Goal: Task Accomplishment & Management: Complete application form

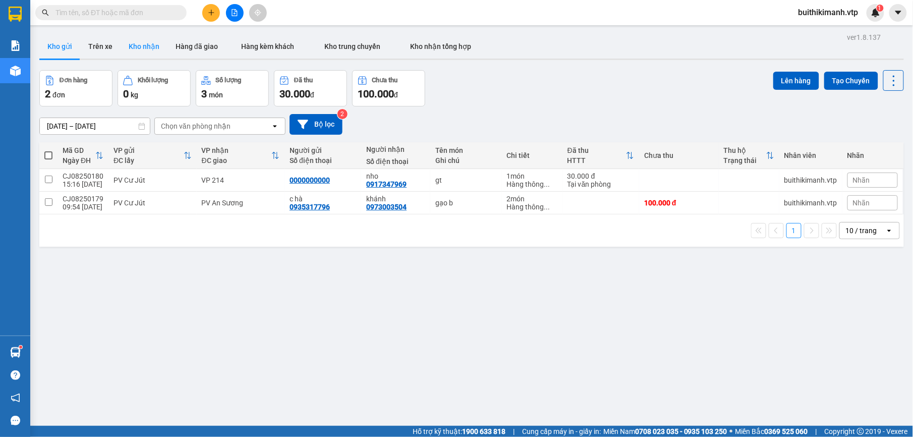
click at [137, 44] on button "Kho nhận" at bounding box center [144, 46] width 47 height 24
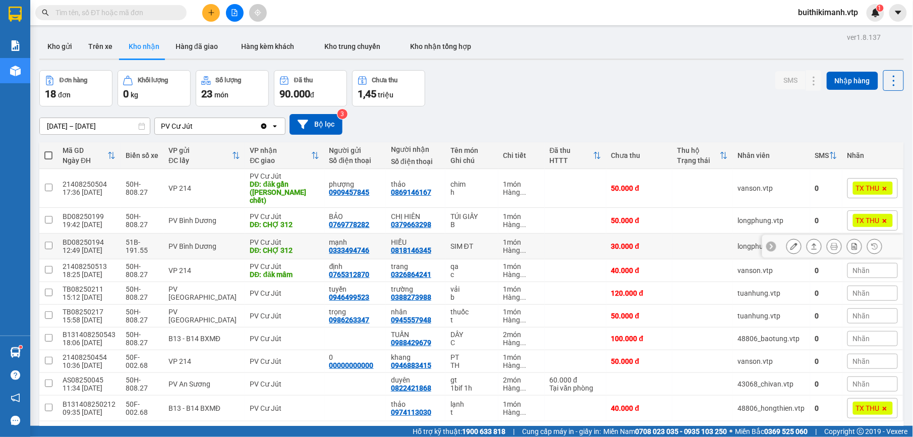
scroll to position [46, 0]
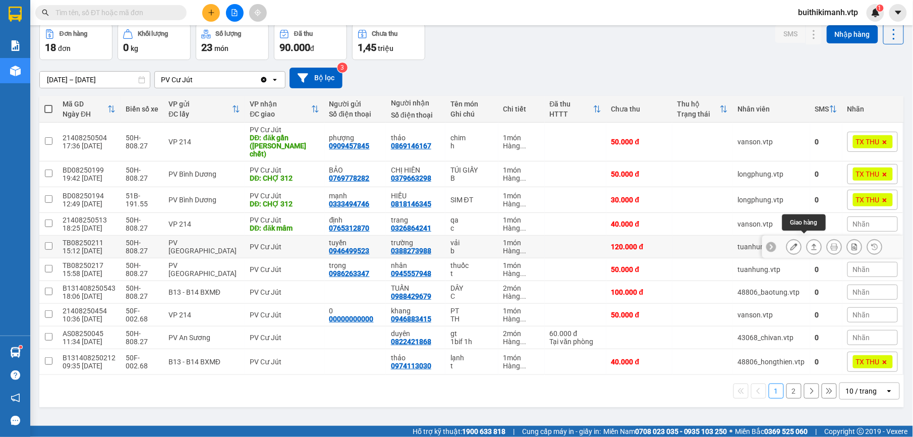
click at [812, 244] on icon at bounding box center [815, 247] width 6 height 6
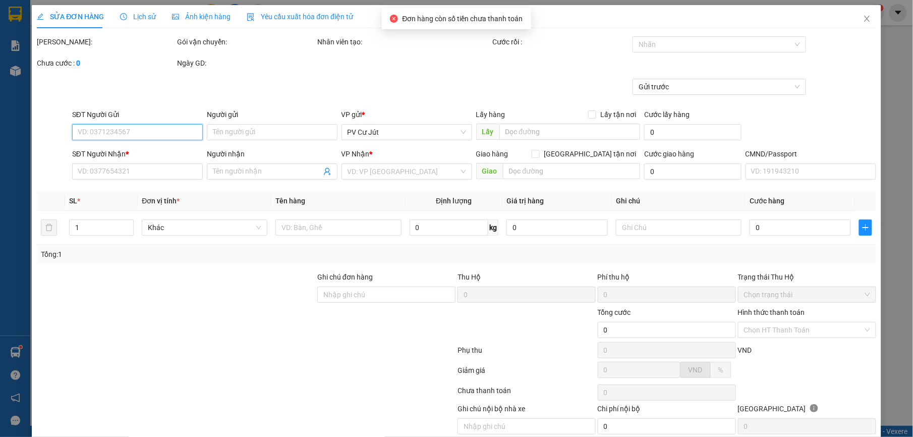
type input "0946499523"
type input "tuyền"
type input "0388273988"
type input "trường"
type input "120.000"
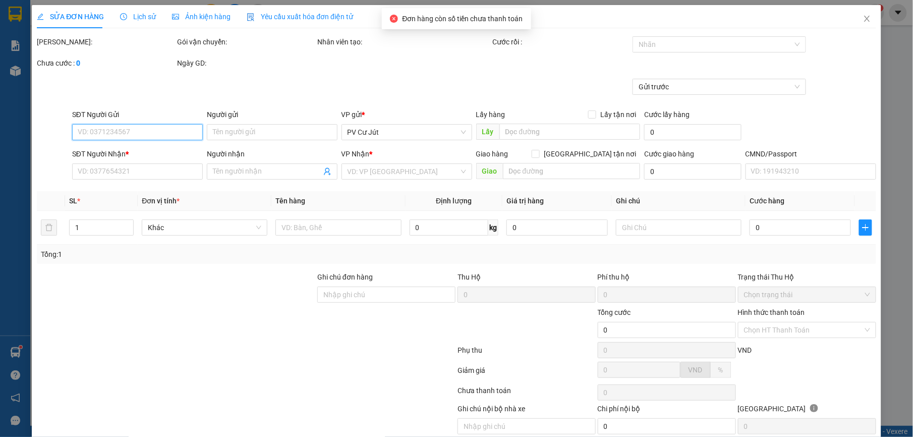
type input "120.000"
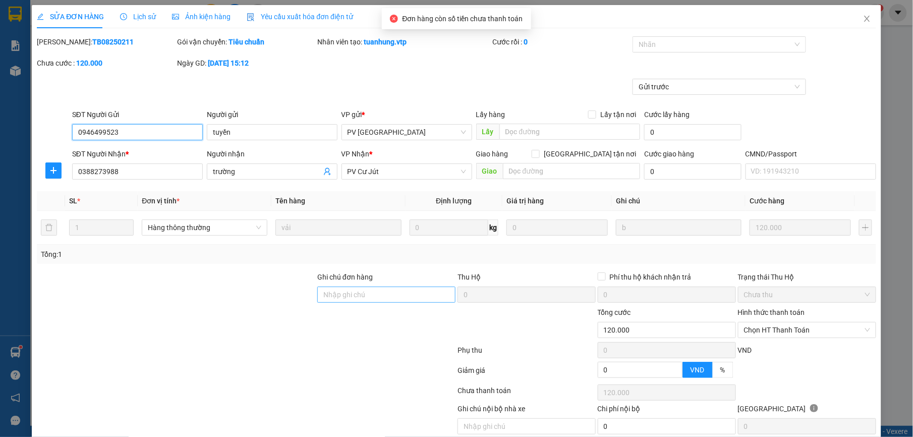
type input "6.000"
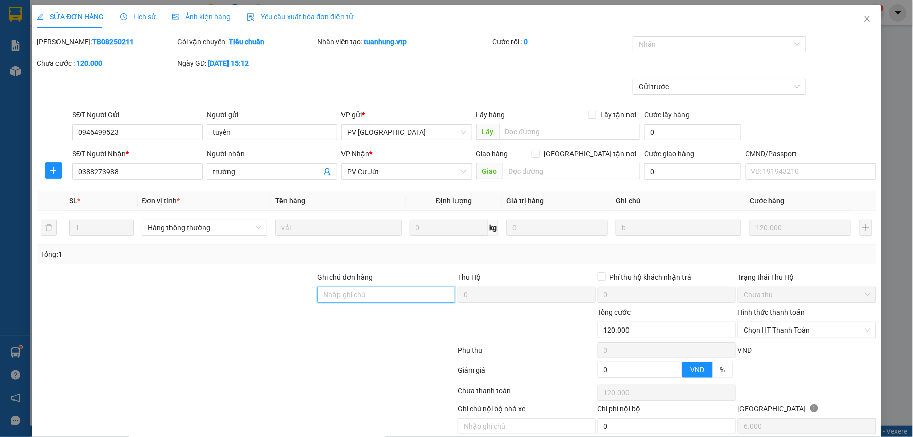
drag, startPoint x: 394, startPoint y: 297, endPoint x: 405, endPoint y: 304, distance: 12.3
click at [394, 297] on input "Ghi chú đơn hàng" at bounding box center [386, 295] width 138 height 16
click at [770, 325] on span "Chọn HT Thanh Toán" at bounding box center [807, 329] width 126 height 15
type input "ck 6868 120k 16h10 1208"
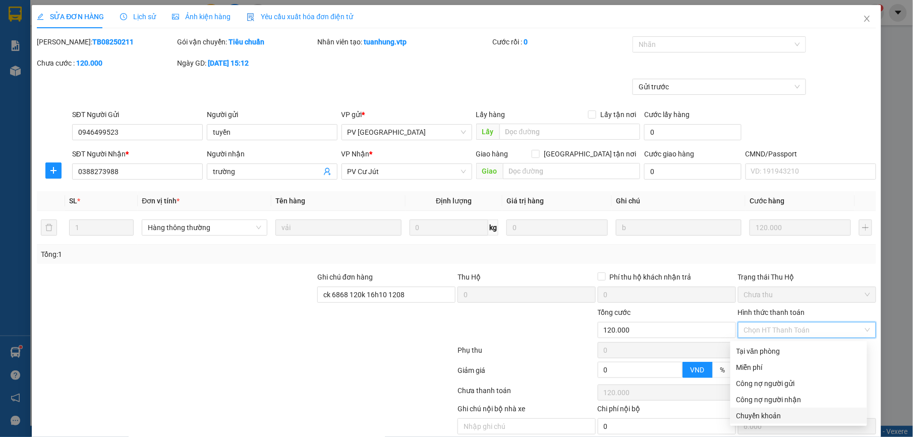
click at [777, 420] on div "Chuyển khoản" at bounding box center [798, 415] width 125 height 11
type input "0"
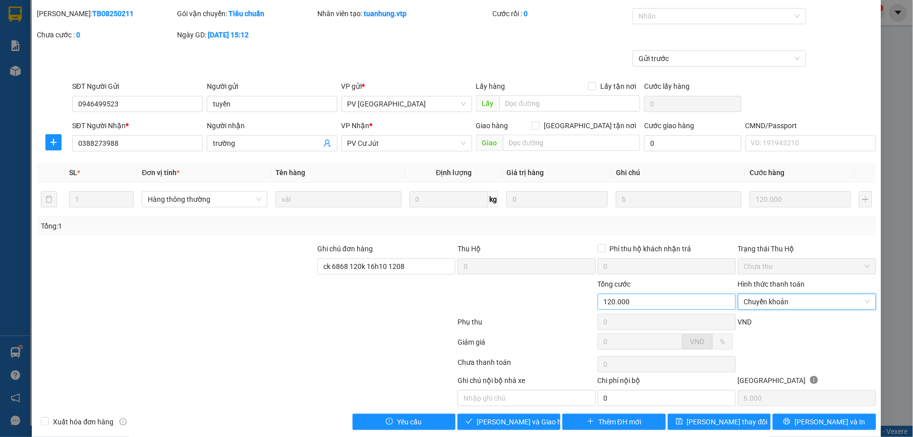
scroll to position [43, 0]
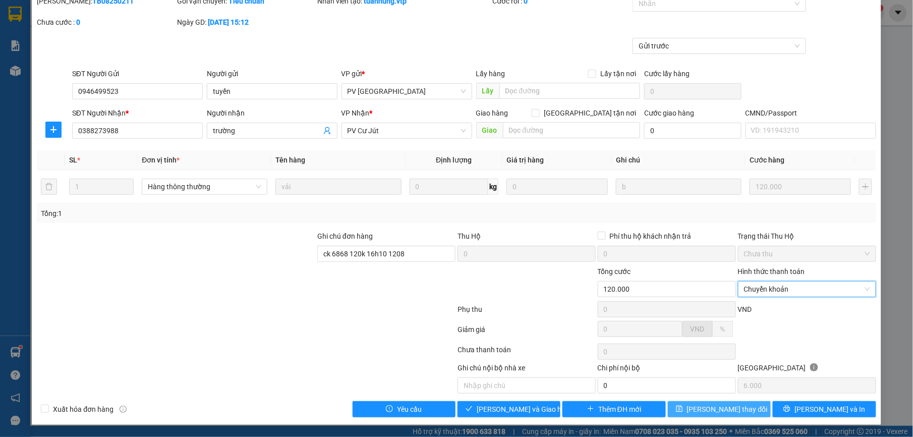
click at [721, 410] on span "[PERSON_NAME] thay đổi" at bounding box center [727, 409] width 81 height 11
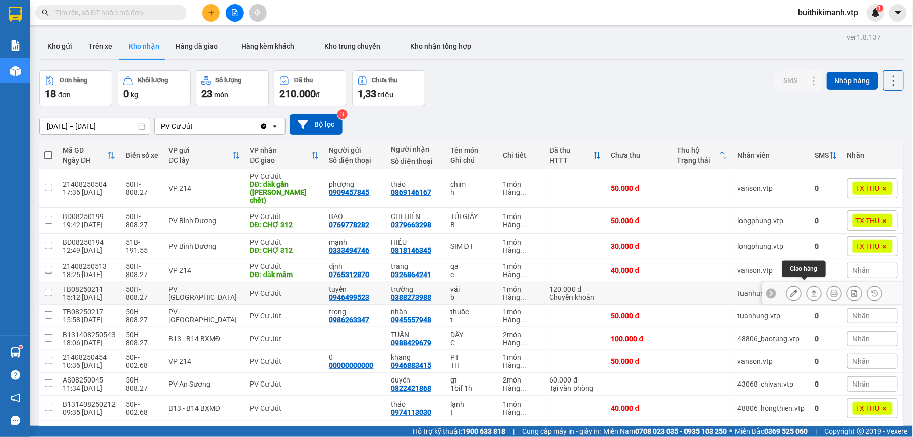
click at [811, 290] on icon at bounding box center [814, 293] width 7 height 7
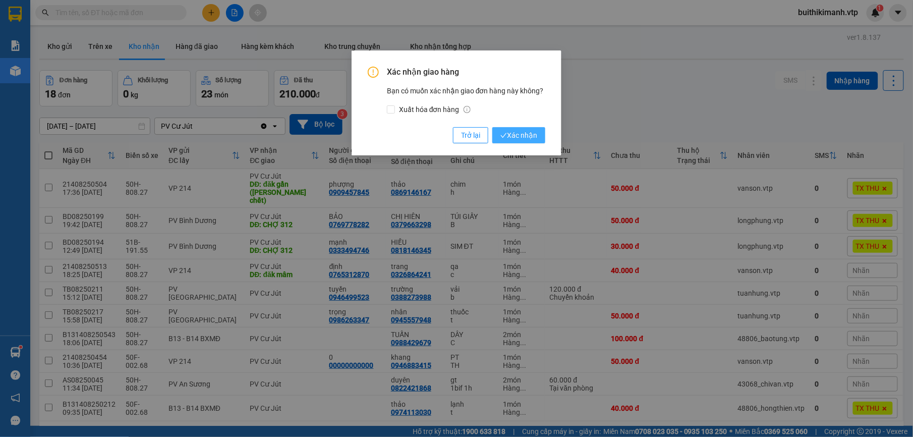
click at [542, 132] on button "Xác nhận" at bounding box center [518, 135] width 53 height 16
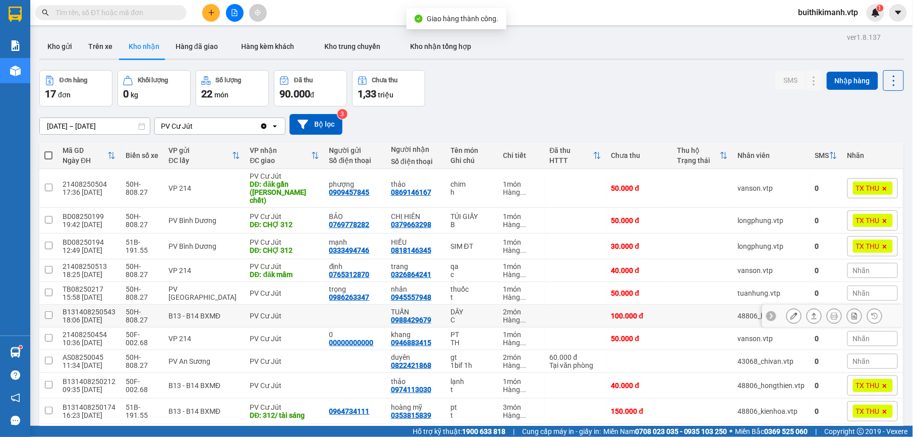
scroll to position [46, 0]
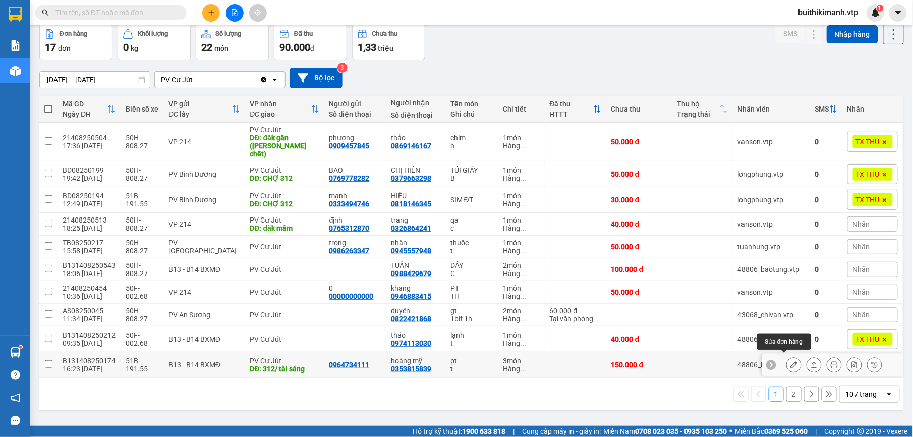
click at [790, 362] on icon at bounding box center [793, 364] width 7 height 7
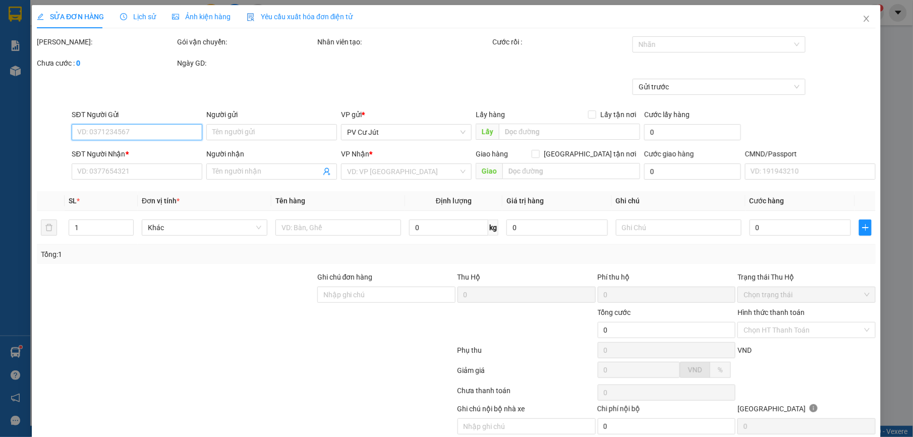
type input "0964734111"
type input "0353815839"
type input "hoàng mỹ"
type input "312/ tài sáng"
type input "xe 17173 sáng giao lại 0608"
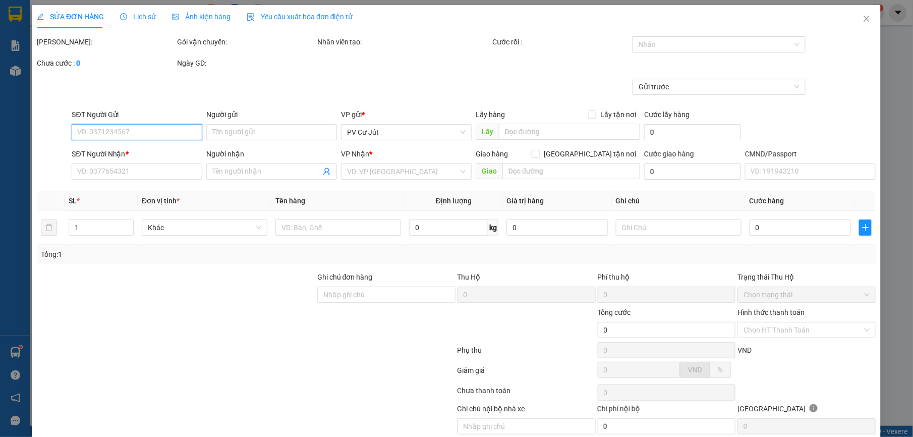
type input "150.000"
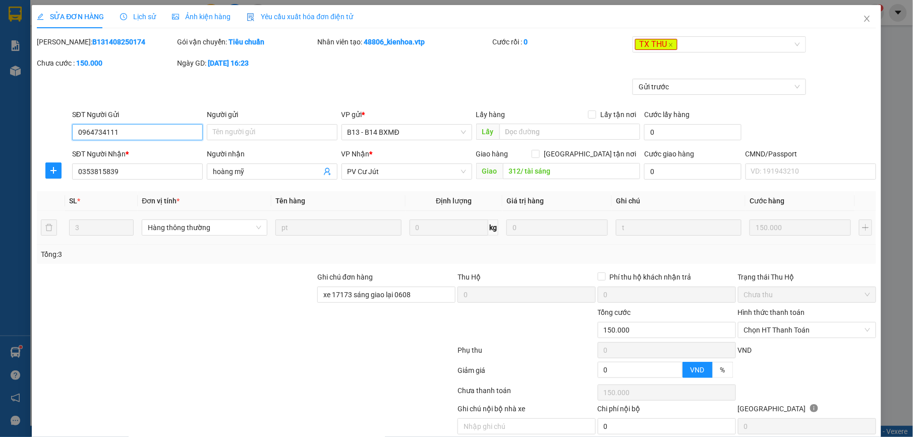
type input "7.500"
click at [668, 47] on icon "close" at bounding box center [670, 44] width 5 height 5
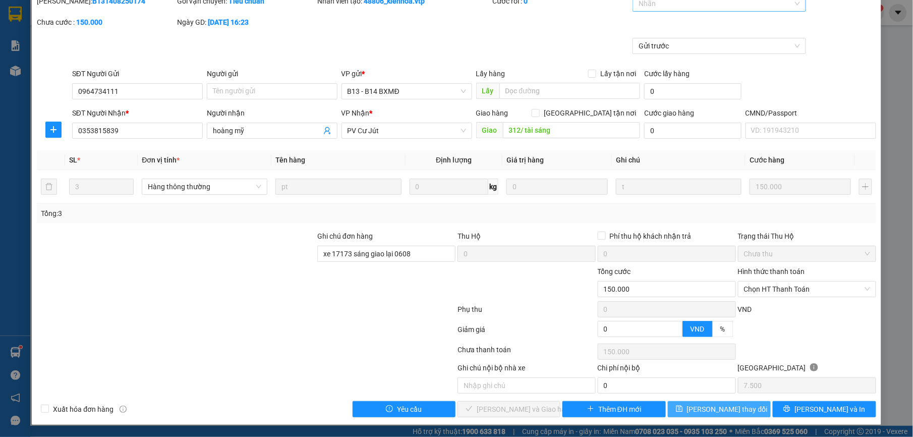
click at [680, 410] on button "[PERSON_NAME] thay đổi" at bounding box center [719, 409] width 103 height 16
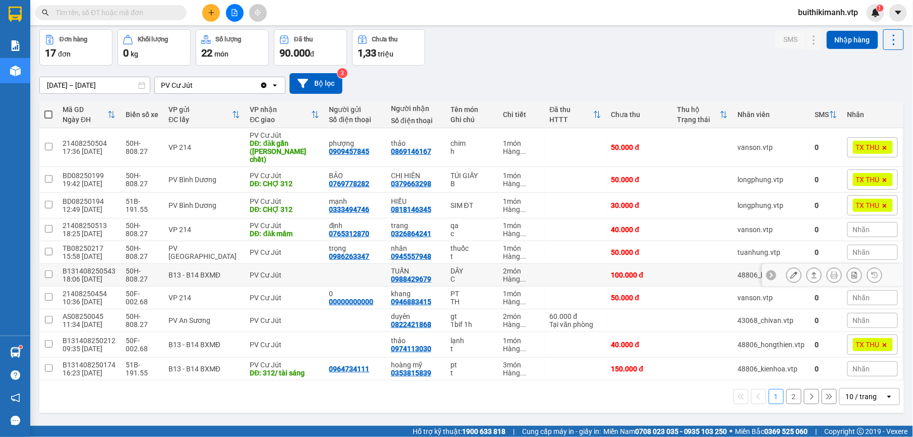
scroll to position [46, 0]
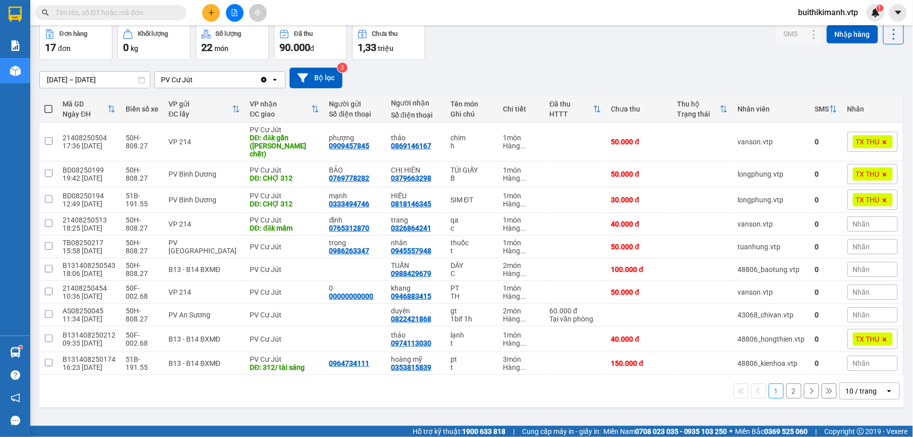
click at [786, 388] on button "2" at bounding box center [793, 390] width 15 height 15
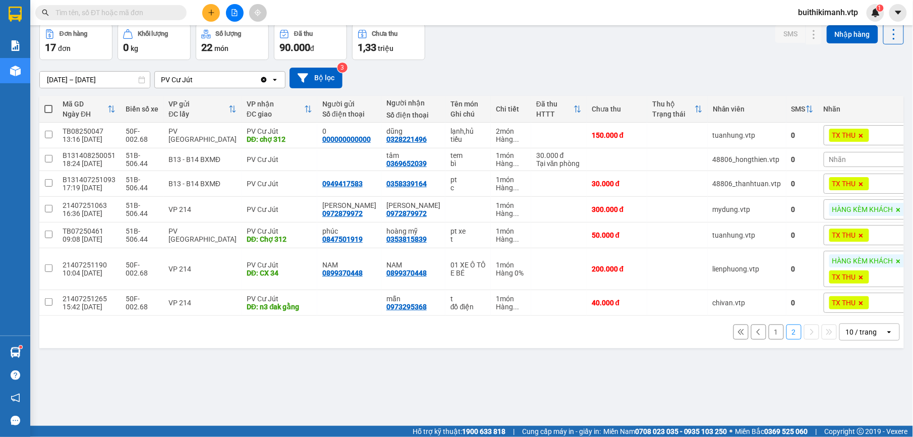
click at [769, 334] on button "1" at bounding box center [776, 331] width 15 height 15
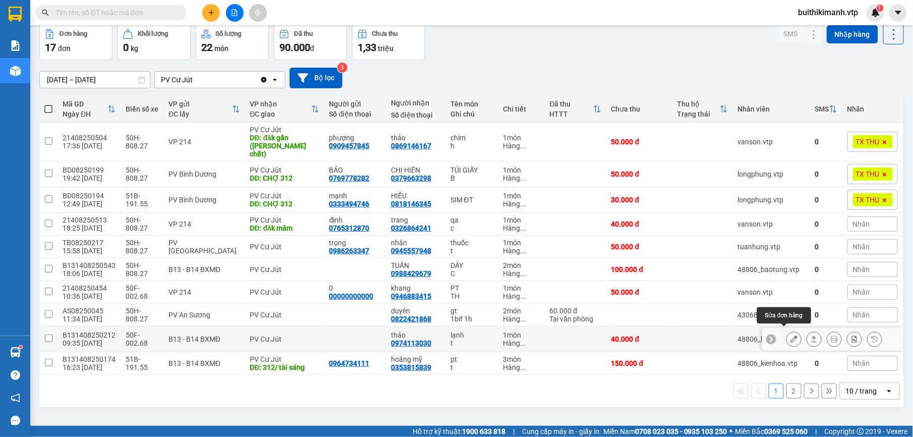
click at [790, 336] on icon at bounding box center [793, 338] width 7 height 7
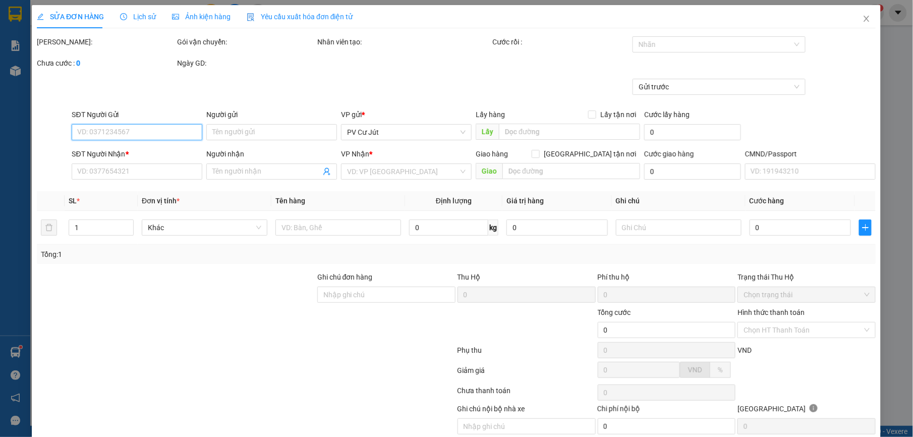
type input "0974113030"
type input "thảo"
type input "XE GIAO"
type input "40.000"
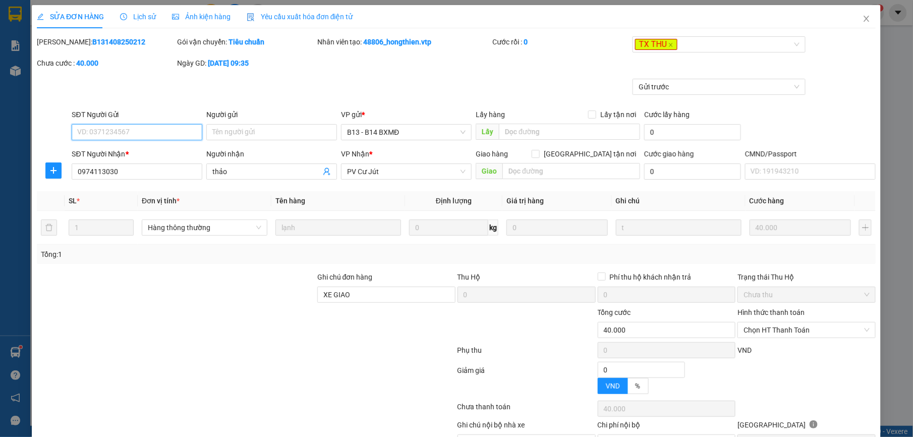
type input "2.000"
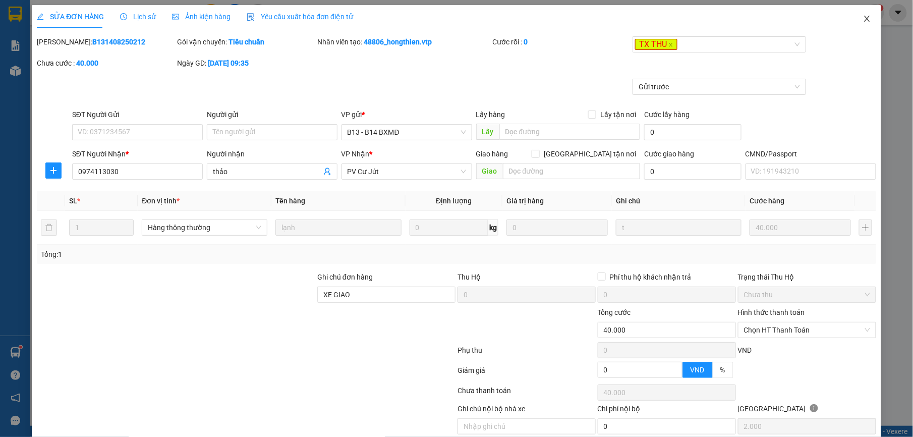
click at [863, 19] on icon "close" at bounding box center [867, 19] width 8 height 8
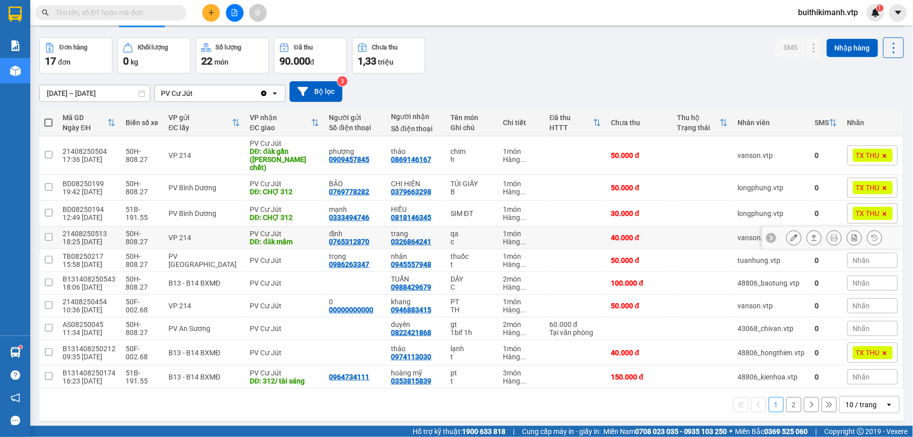
scroll to position [46, 0]
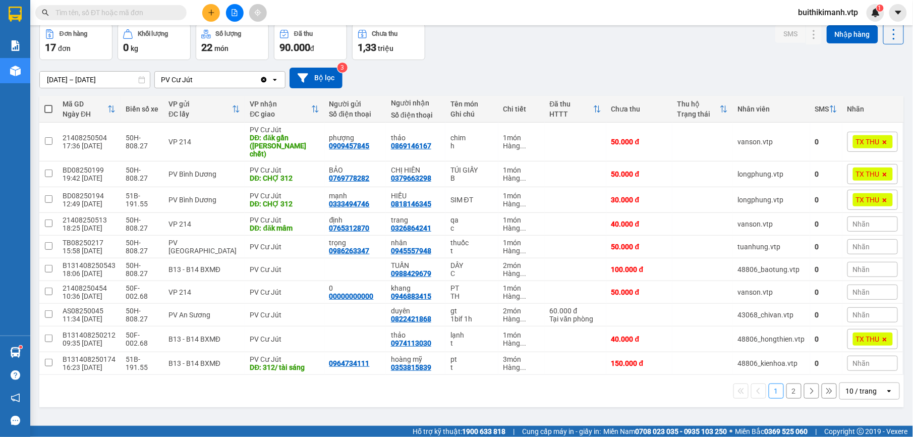
click at [788, 384] on button "2" at bounding box center [793, 390] width 15 height 15
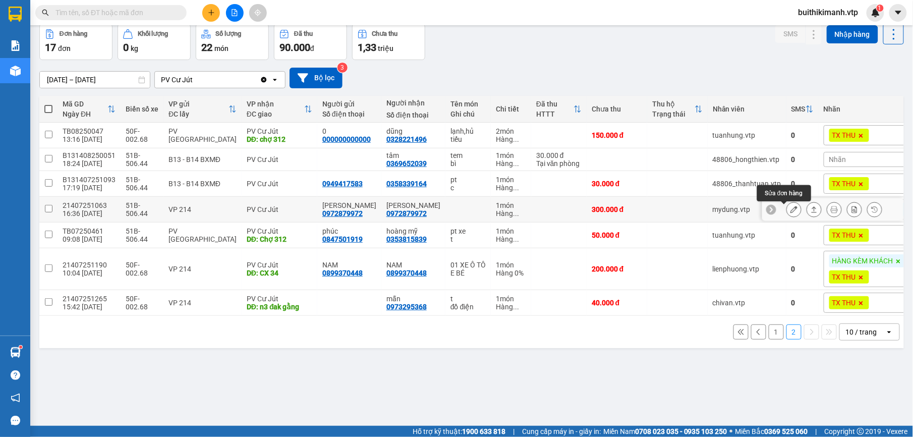
click at [790, 210] on icon at bounding box center [793, 209] width 7 height 7
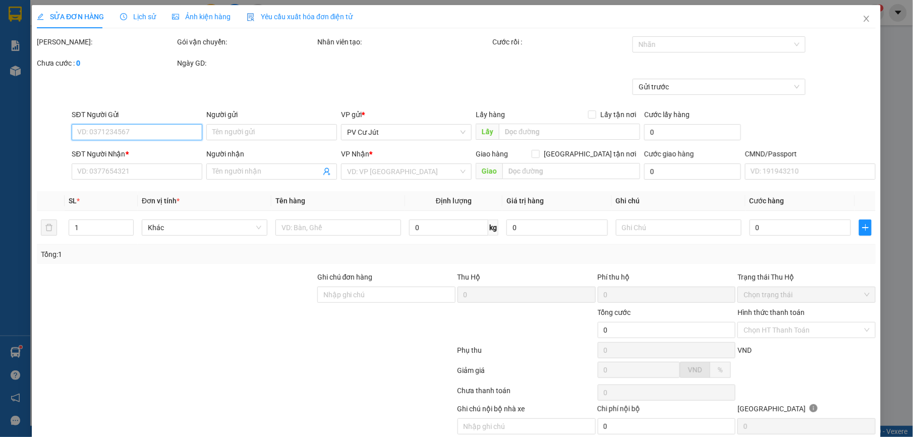
type input "15.000"
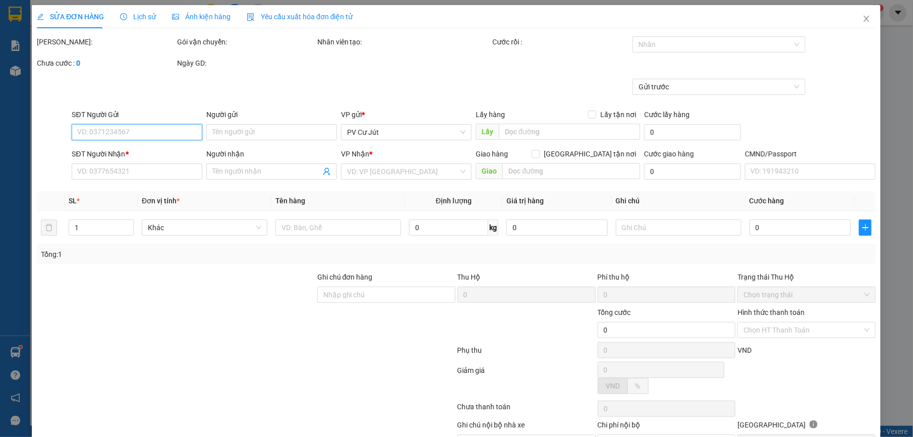
type input "0972879972"
type input "[PERSON_NAME]"
type input "0972879972"
type input "[PERSON_NAME]"
type input "khách hủy vé kg đi lên hủy hàng kèm theo khách"
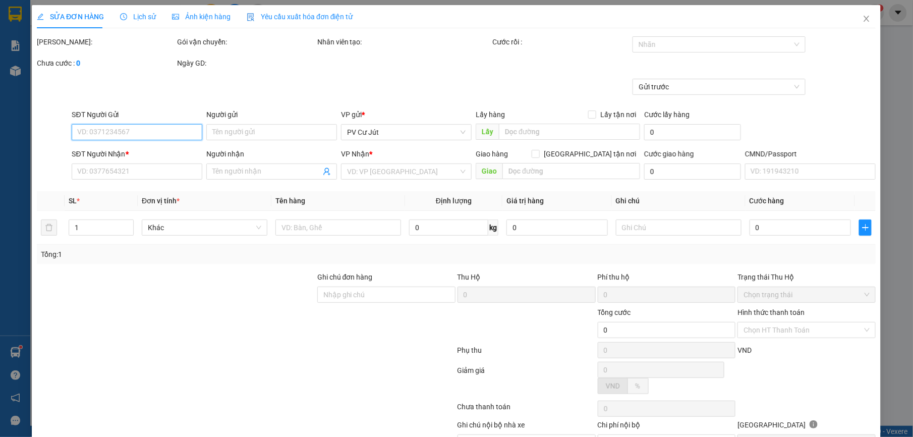
type input "300.000"
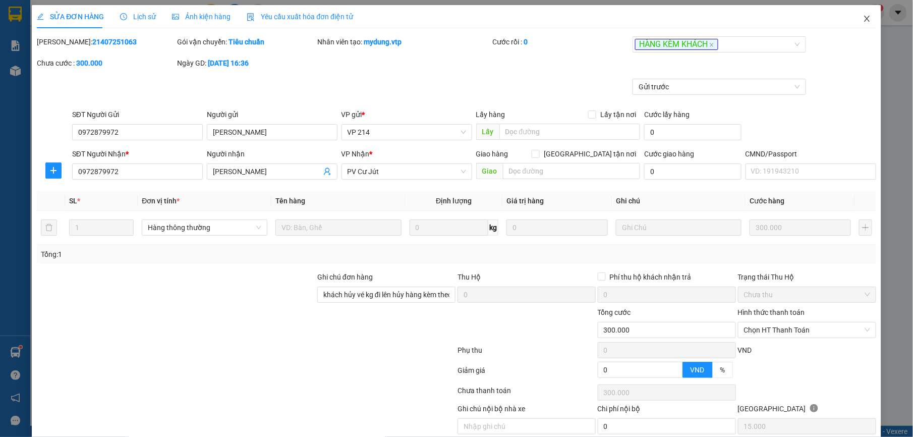
click at [866, 17] on span "Close" at bounding box center [867, 19] width 28 height 28
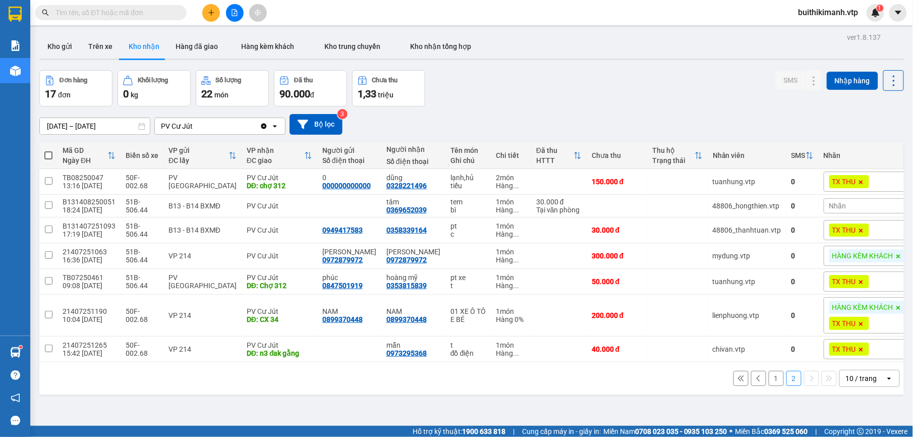
click at [769, 383] on button "1" at bounding box center [776, 378] width 15 height 15
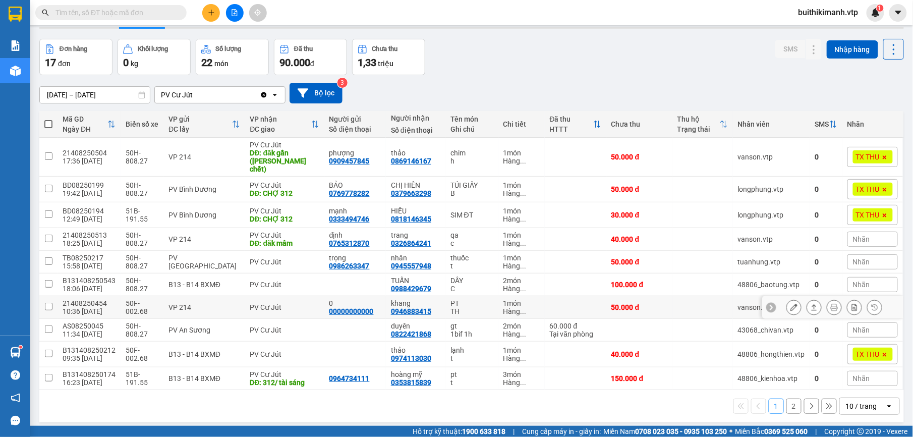
scroll to position [46, 0]
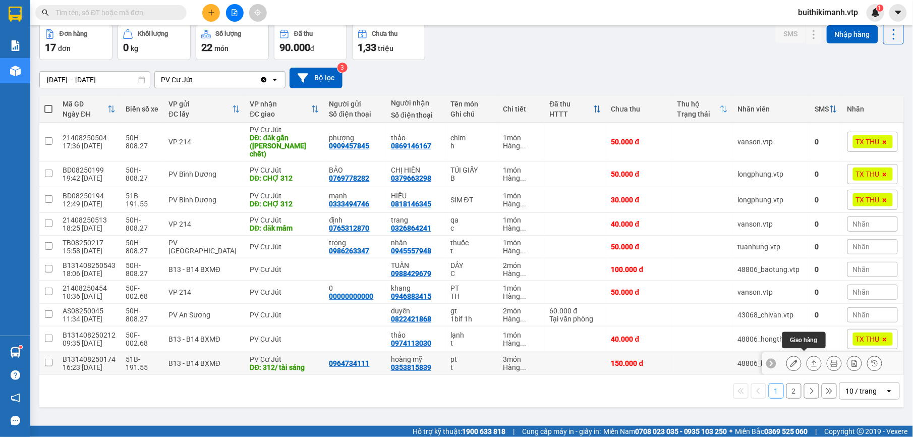
click at [811, 360] on icon at bounding box center [814, 363] width 7 height 7
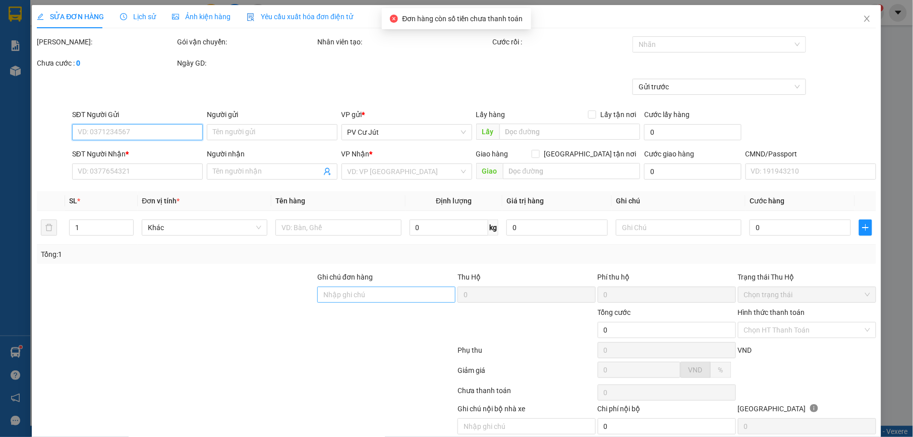
type input "7.500"
click at [393, 298] on input "Ghi chú đơn hàng" at bounding box center [386, 295] width 138 height 16
type input "0964734111"
type input "0353815839"
type input "hoàng mỹ"
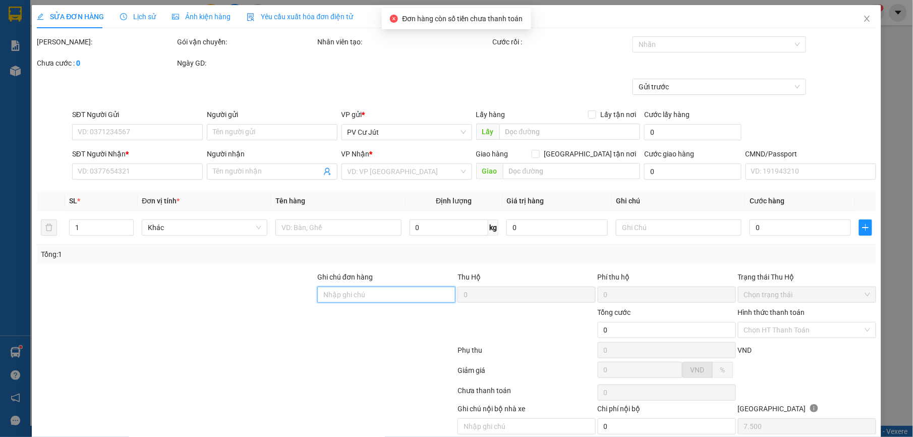
type input "312/ tài sáng"
type input "xe 17173 sáng giao lại 0608"
type input "150.000"
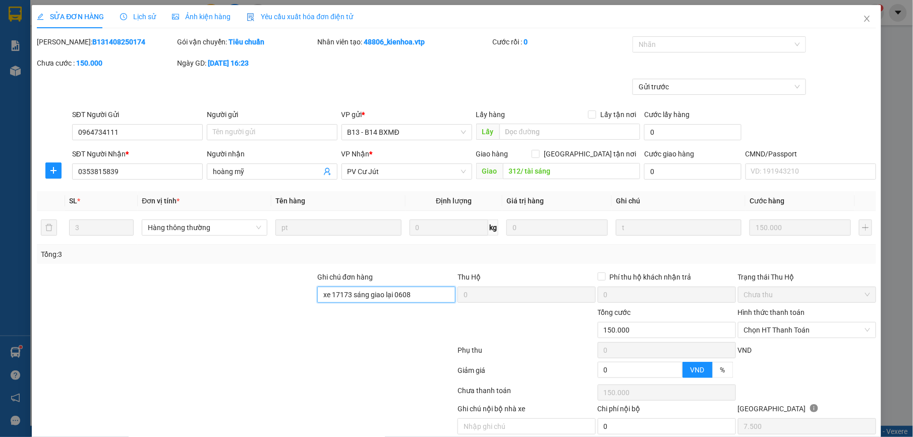
drag, startPoint x: 412, startPoint y: 297, endPoint x: 302, endPoint y: 303, distance: 110.6
click at [302, 303] on div "Ghi chú đơn hàng xe 17173 sáng giao lại 0608 Thu Hộ 0 Phí thu hộ khách nhận trả…" at bounding box center [456, 288] width 841 height 35
click at [825, 333] on span "Chọn HT Thanh Toán" at bounding box center [807, 329] width 126 height 15
type input "ck 6868 150k 16h19 1208"
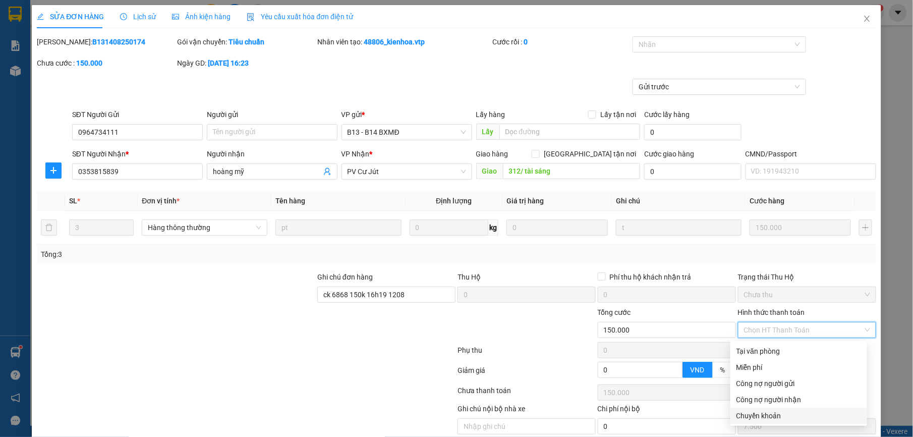
click at [785, 414] on div "Chuyển khoản" at bounding box center [798, 415] width 125 height 11
type input "0"
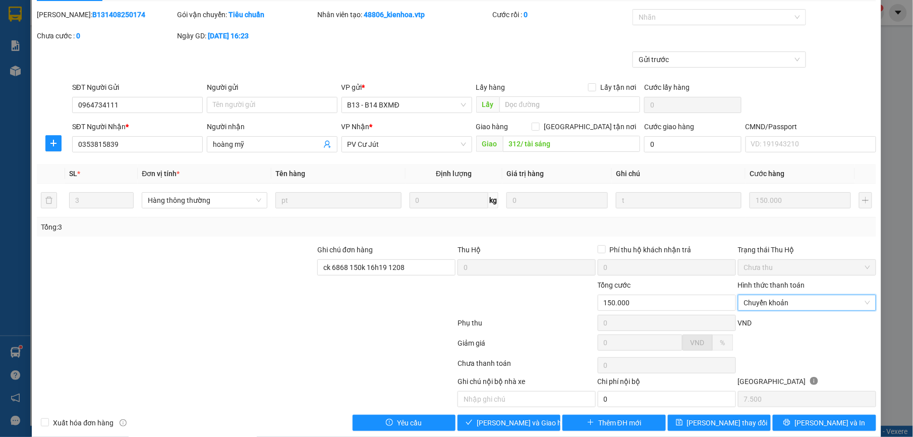
scroll to position [43, 0]
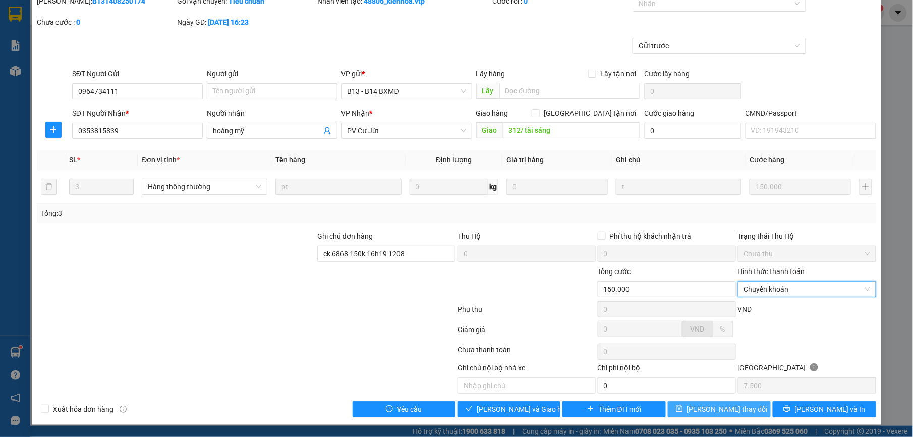
click at [727, 412] on span "[PERSON_NAME] thay đổi" at bounding box center [727, 409] width 81 height 11
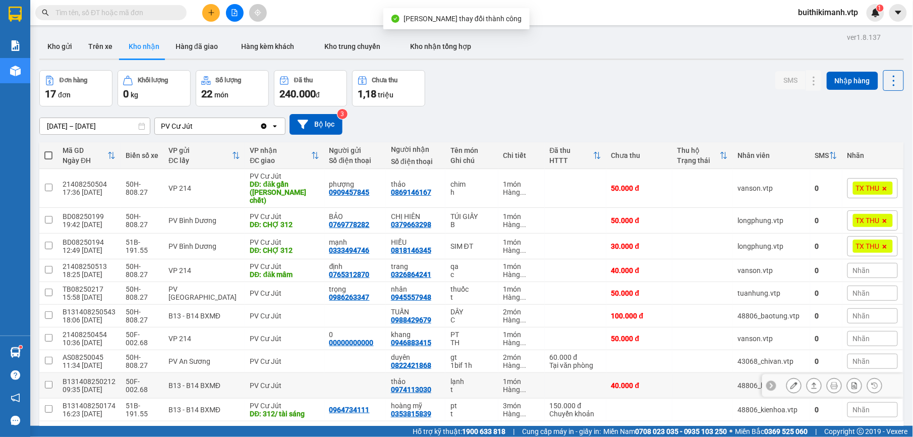
scroll to position [46, 0]
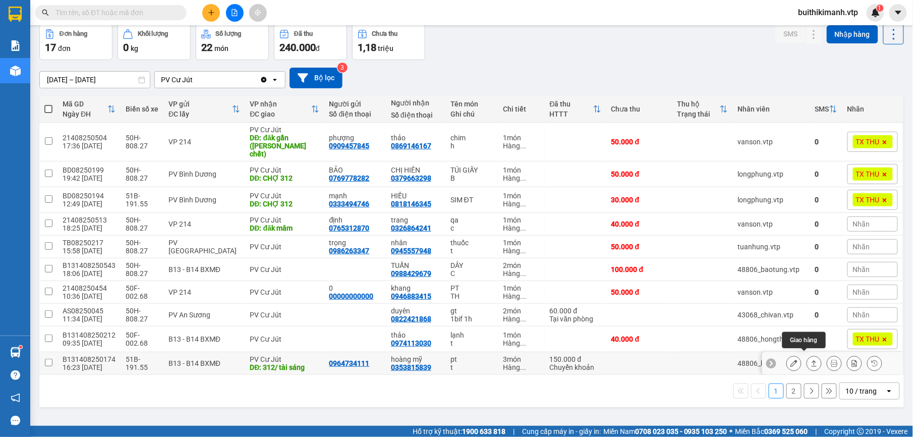
click at [811, 360] on icon at bounding box center [814, 363] width 7 height 7
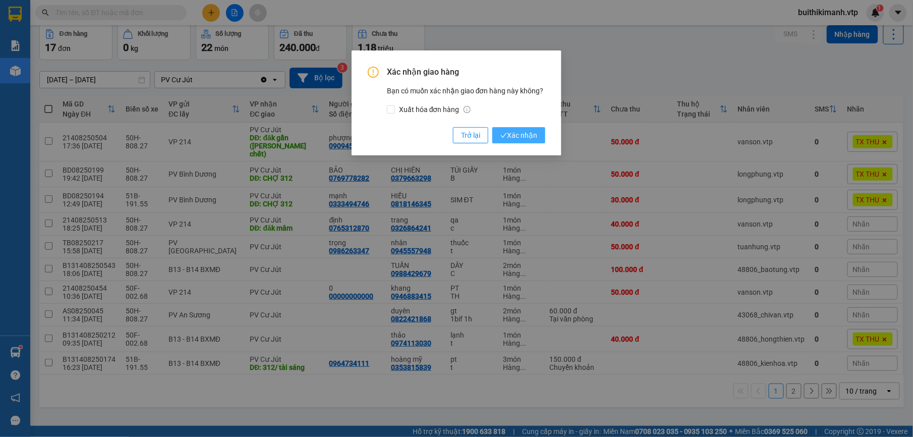
click at [537, 133] on button "Xác nhận" at bounding box center [518, 135] width 53 height 16
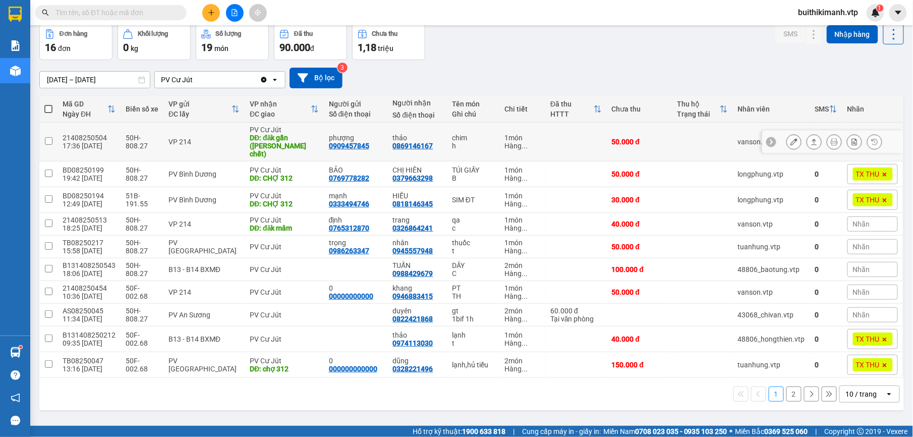
scroll to position [0, 0]
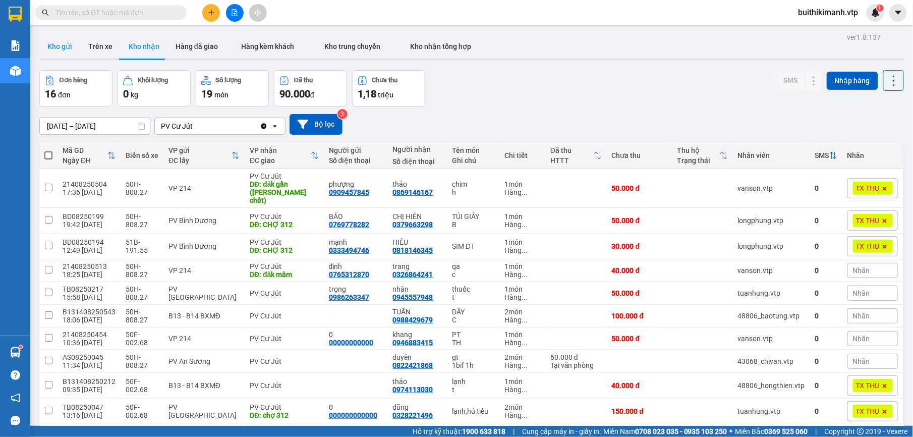
click at [75, 52] on button "Kho gửi" at bounding box center [59, 46] width 41 height 24
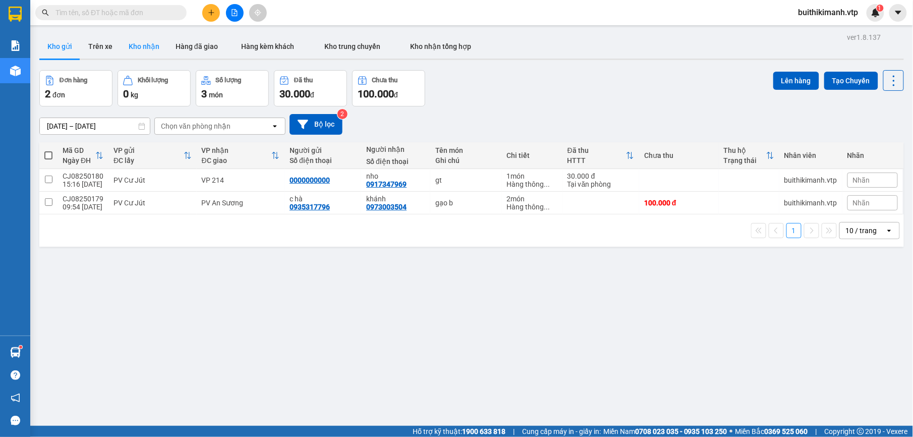
click at [150, 51] on button "Kho nhận" at bounding box center [144, 46] width 47 height 24
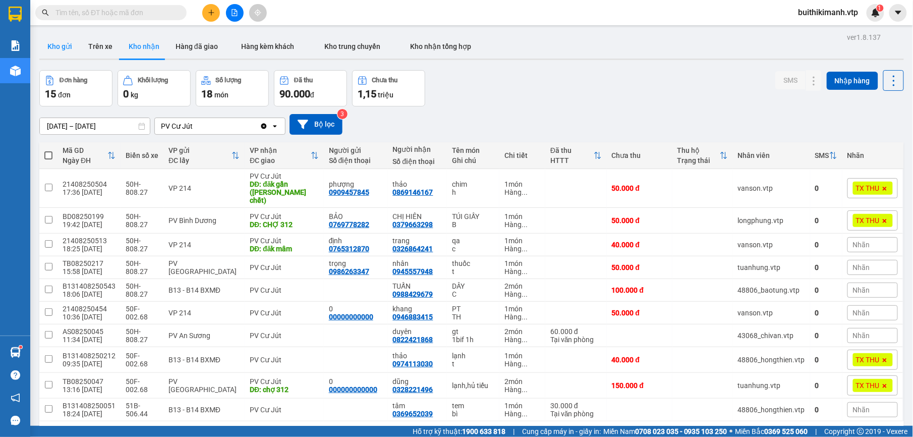
click at [63, 47] on button "Kho gửi" at bounding box center [59, 46] width 41 height 24
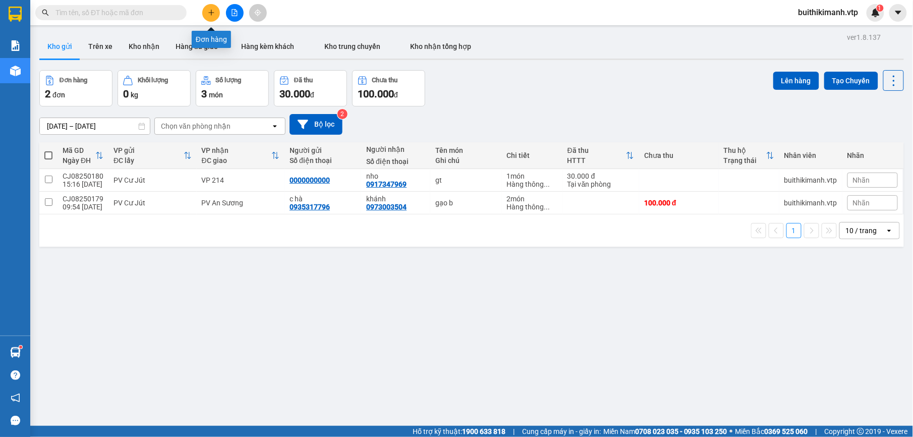
click at [211, 8] on button at bounding box center [211, 13] width 18 height 18
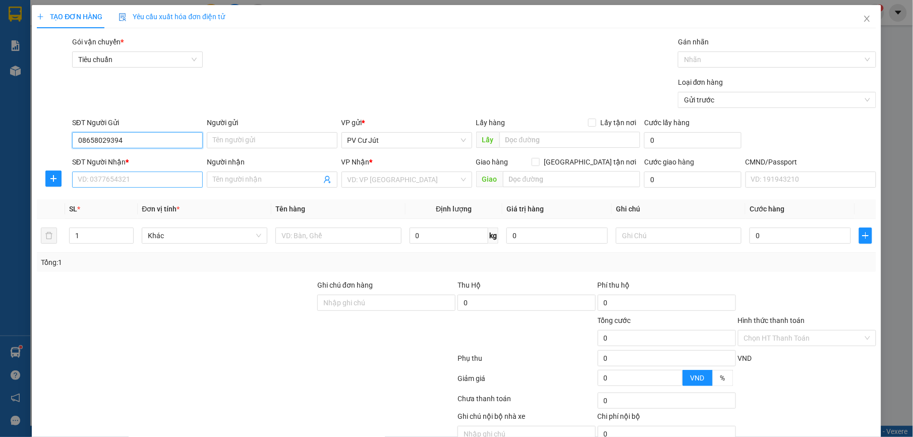
type input "08658029394"
click at [121, 179] on input "SĐT Người Nhận *" at bounding box center [137, 180] width 131 height 16
click at [395, 178] on input "search" at bounding box center [403, 179] width 111 height 15
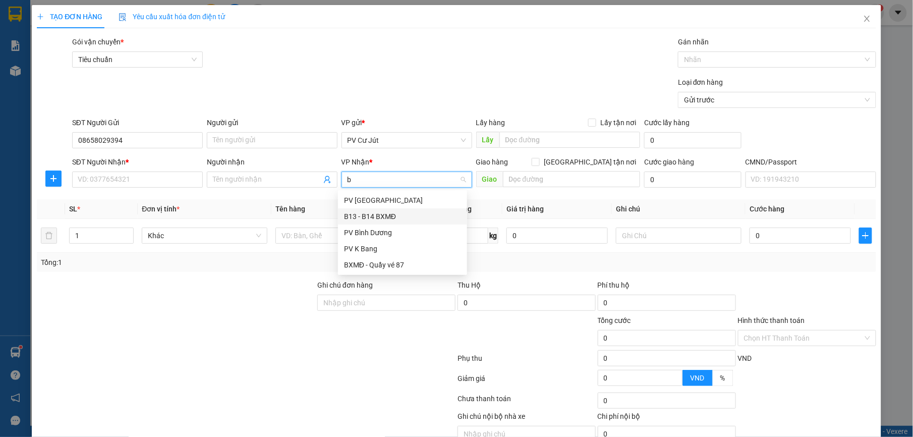
type input "bi"
click at [391, 212] on div "PV Bình Dương" at bounding box center [402, 216] width 117 height 11
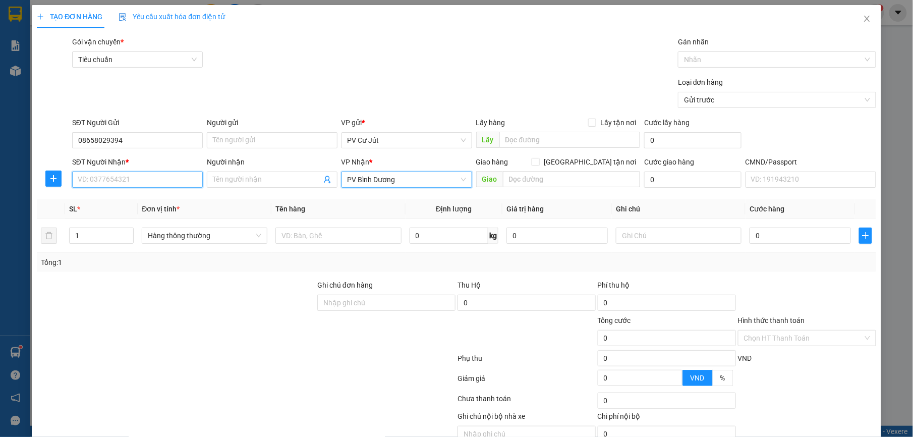
click at [161, 170] on div "SĐT Người Nhận * VD: 0377654321" at bounding box center [137, 173] width 131 height 35
type input "0392904279"
click at [134, 135] on input "08658029394" at bounding box center [137, 140] width 131 height 16
click at [101, 144] on input "08658029394" at bounding box center [137, 140] width 131 height 16
type input "0865829394"
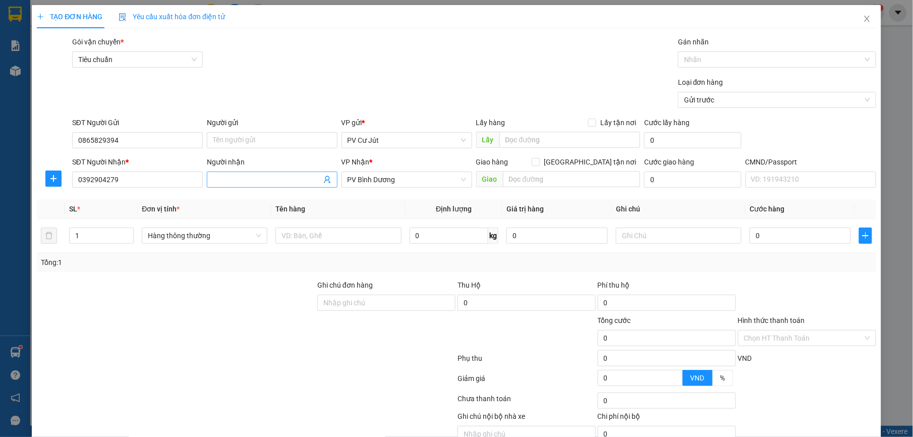
click at [229, 178] on input "Người nhận" at bounding box center [267, 179] width 108 height 11
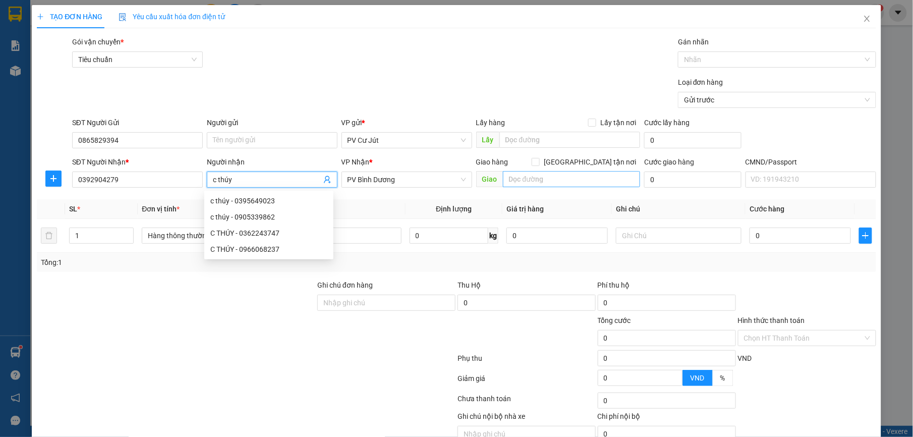
type input "c thúy"
click at [574, 179] on input "text" at bounding box center [572, 179] width 138 height 16
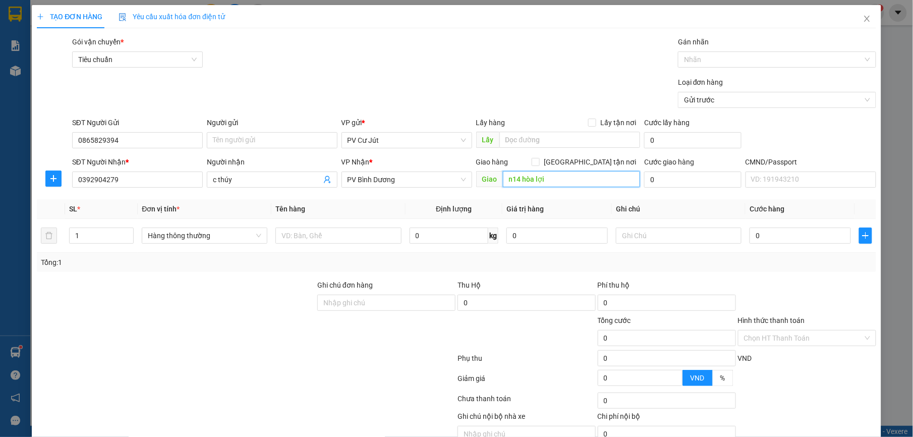
click at [513, 180] on input "n14 hòa lợi" at bounding box center [572, 179] width 138 height 16
type input "n4 hòa lợi"
click at [375, 239] on input "text" at bounding box center [338, 235] width 126 height 16
type input "sầu tg"
click at [798, 237] on input "0" at bounding box center [800, 235] width 101 height 16
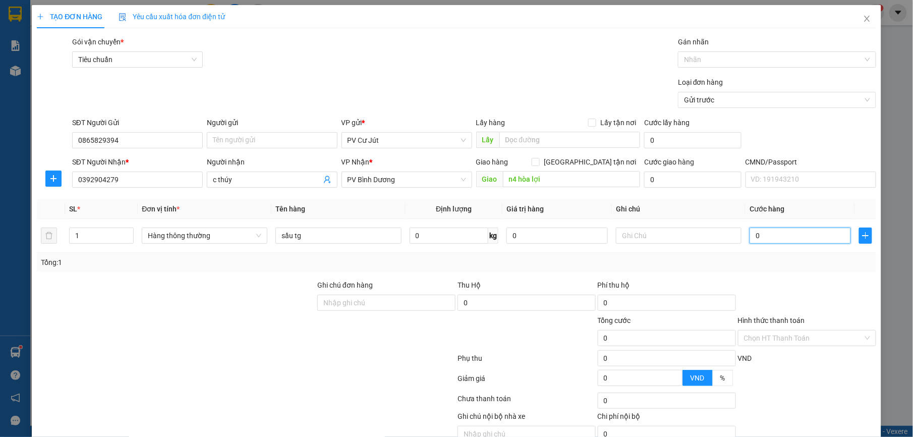
type input "6"
type input "60"
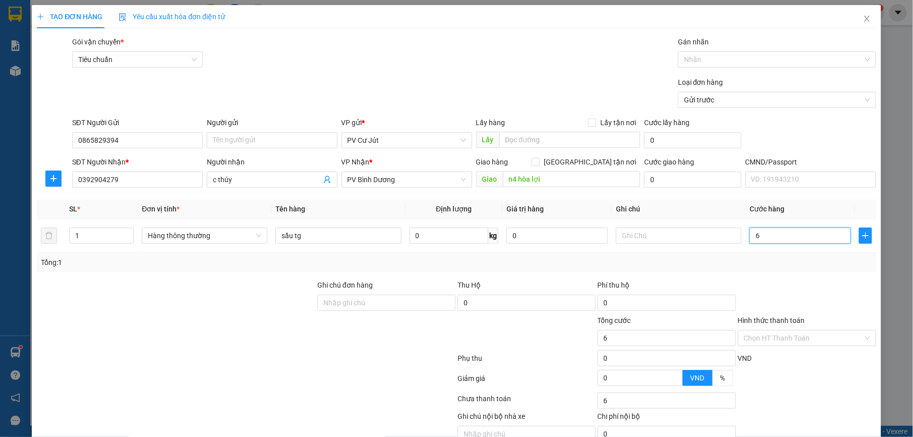
type input "60"
type input "600"
type input "6.000"
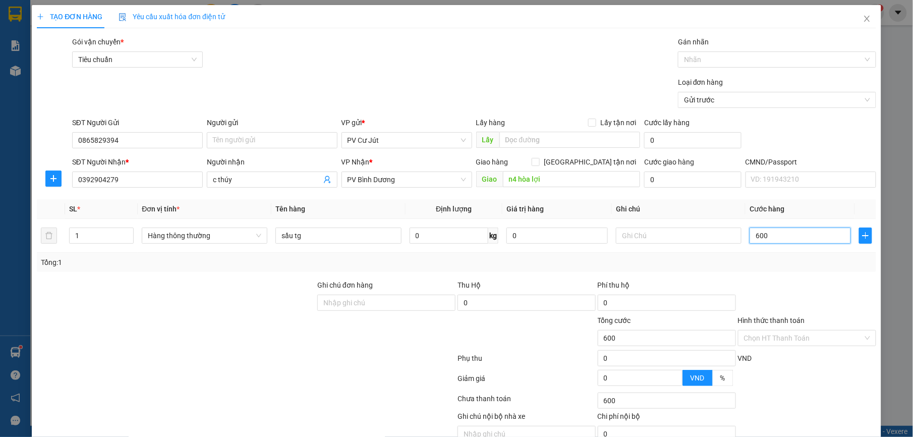
type input "6.000"
type input "60.000"
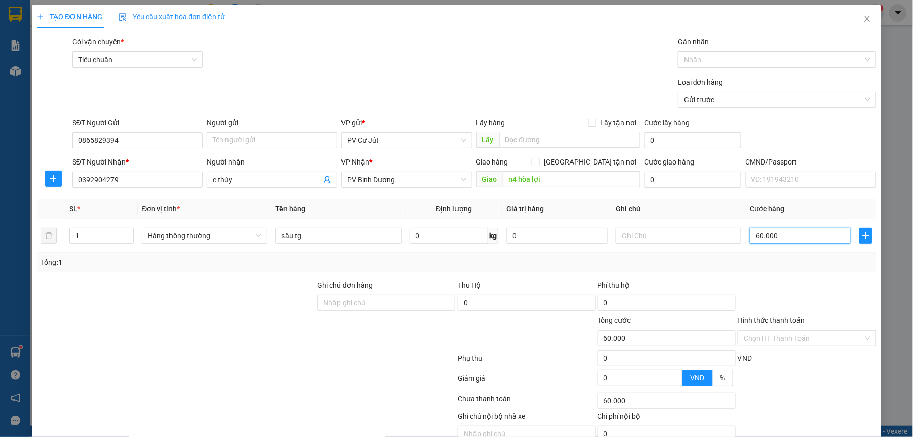
scroll to position [51, 0]
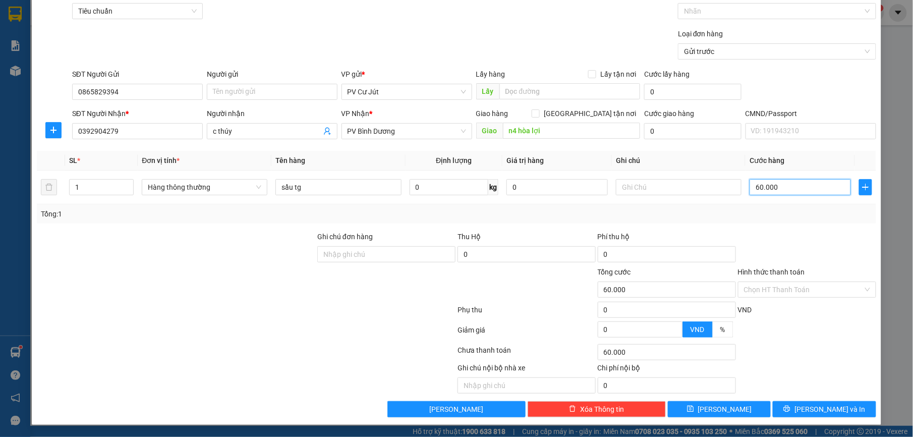
type input "60.000"
click at [820, 410] on span "[PERSON_NAME] và In" at bounding box center [829, 409] width 71 height 11
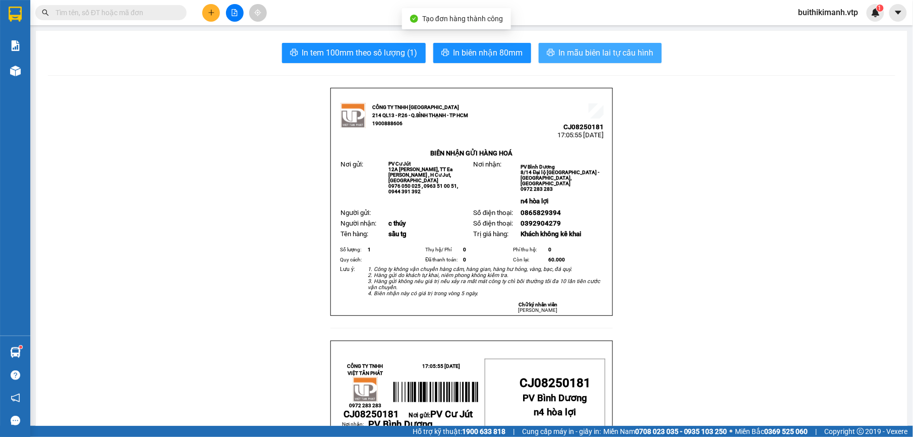
click at [610, 63] on button "In mẫu biên lai tự cấu hình" at bounding box center [600, 53] width 123 height 20
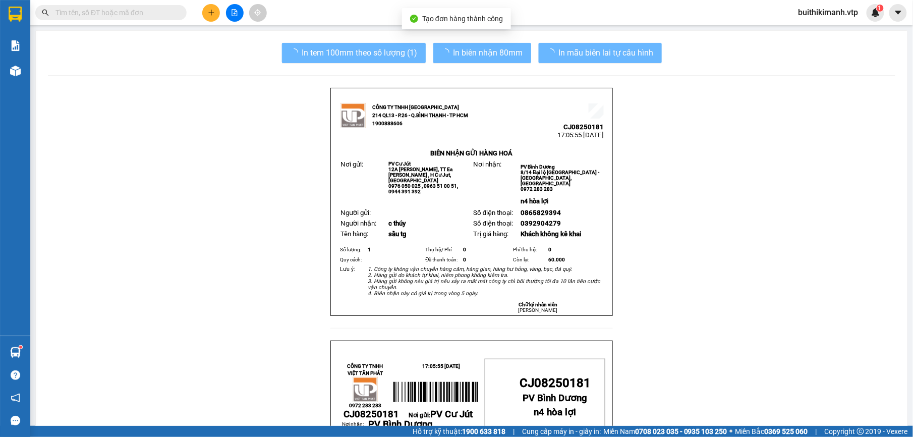
click at [559, 47] on span "In mẫu biên lai tự cấu hình" at bounding box center [606, 52] width 95 height 13
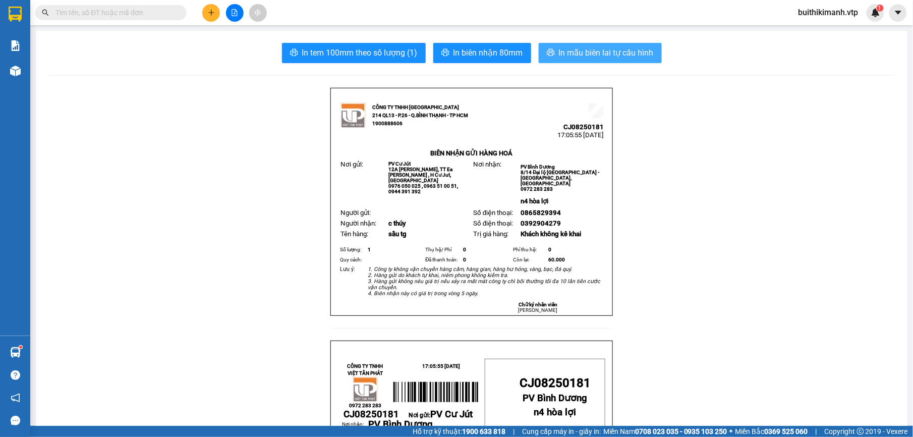
click at [567, 55] on span "In mẫu biên lai tự cấu hình" at bounding box center [606, 52] width 95 height 13
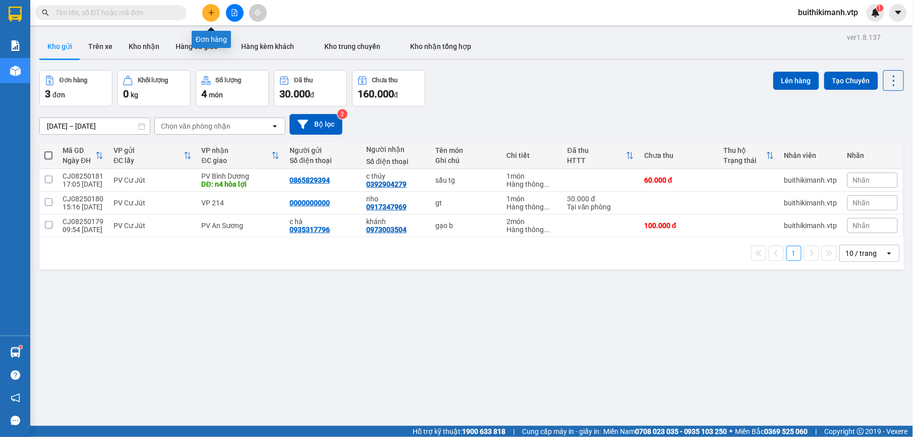
click at [213, 13] on icon "plus" at bounding box center [211, 12] width 6 height 1
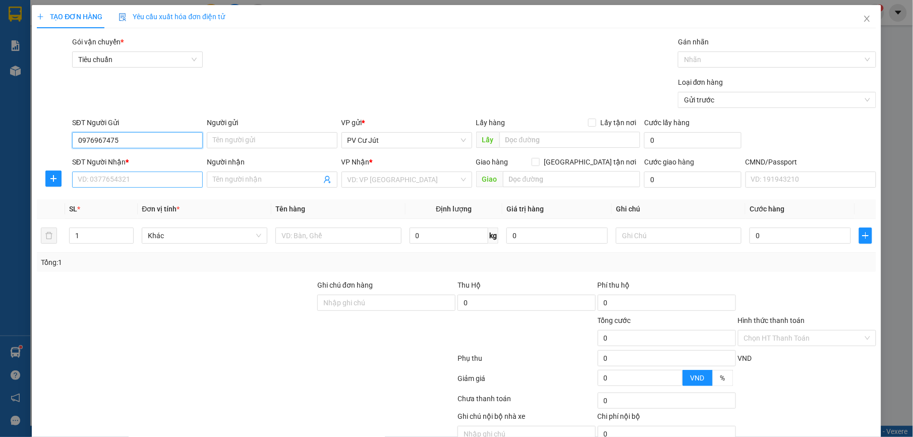
type input "0976967475"
click at [133, 178] on input "SĐT Người Nhận *" at bounding box center [137, 180] width 131 height 16
type input "0333119945"
click at [156, 197] on div "0333119945 - QUỲNH" at bounding box center [135, 200] width 117 height 11
type input "QUỲNH"
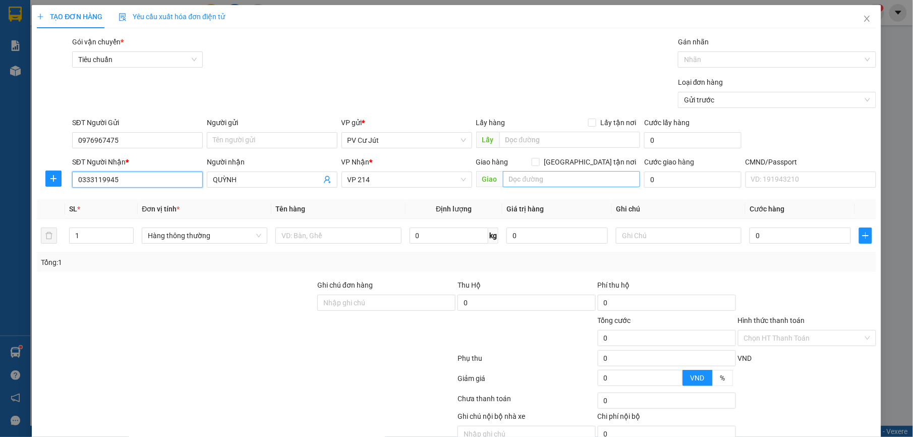
type input "0333119945"
click at [507, 183] on input "text" at bounding box center [572, 179] width 138 height 16
click at [346, 246] on div at bounding box center [338, 235] width 126 height 20
click at [346, 237] on input "text" at bounding box center [338, 235] width 126 height 16
type input "mẫu"
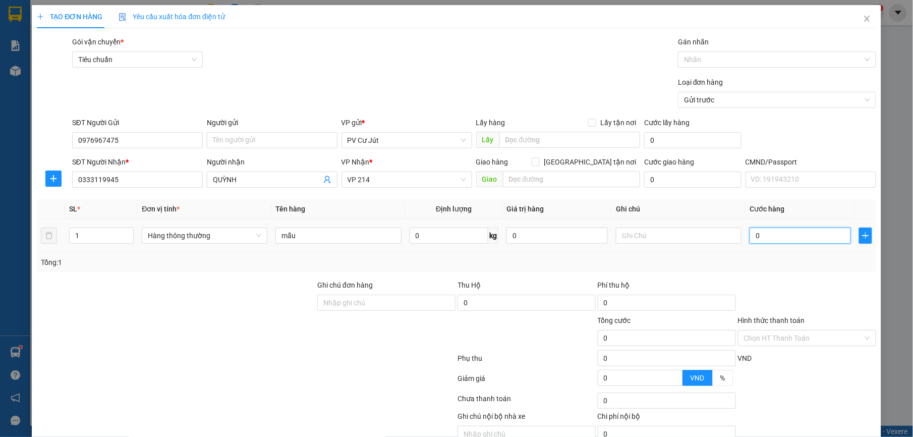
click at [810, 233] on input "0" at bounding box center [800, 235] width 101 height 16
type input "3"
type input "30"
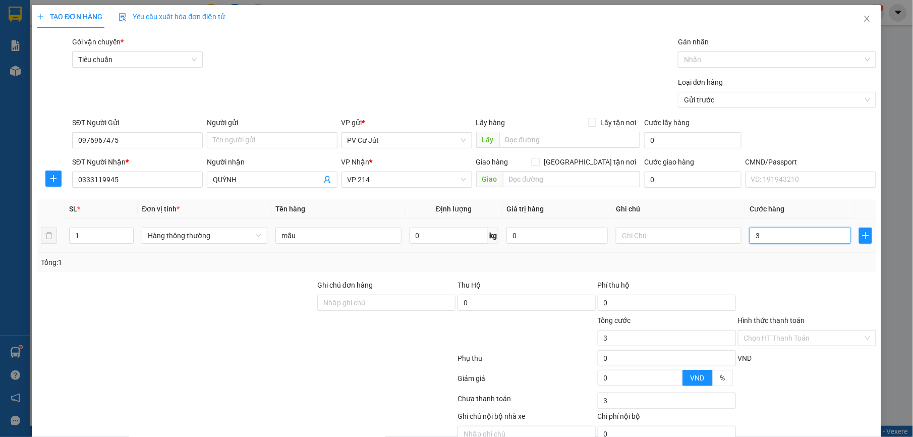
type input "30"
type input "300"
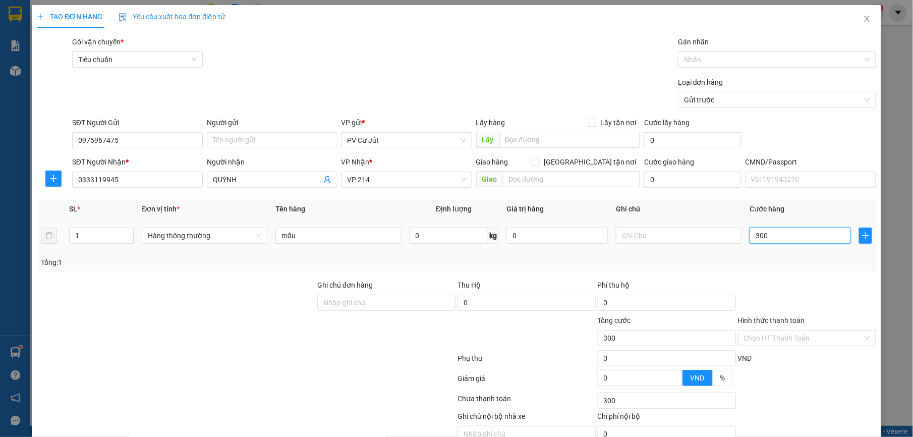
type input "3.000"
type input "30.000"
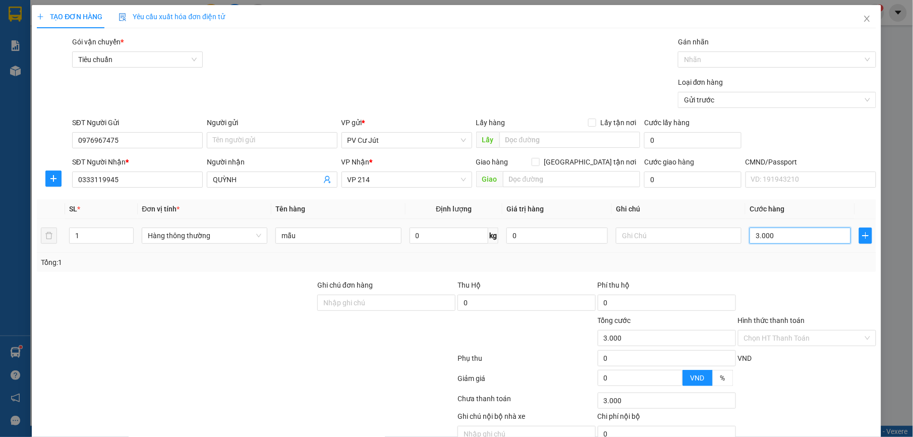
type input "30.000"
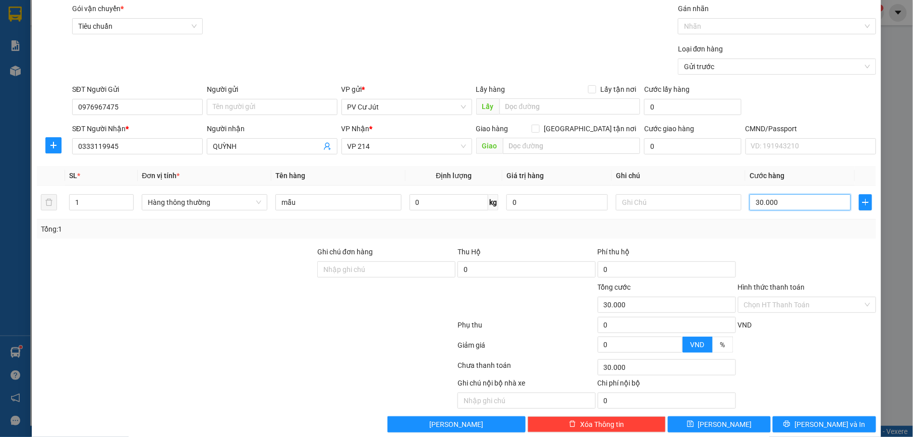
scroll to position [51, 0]
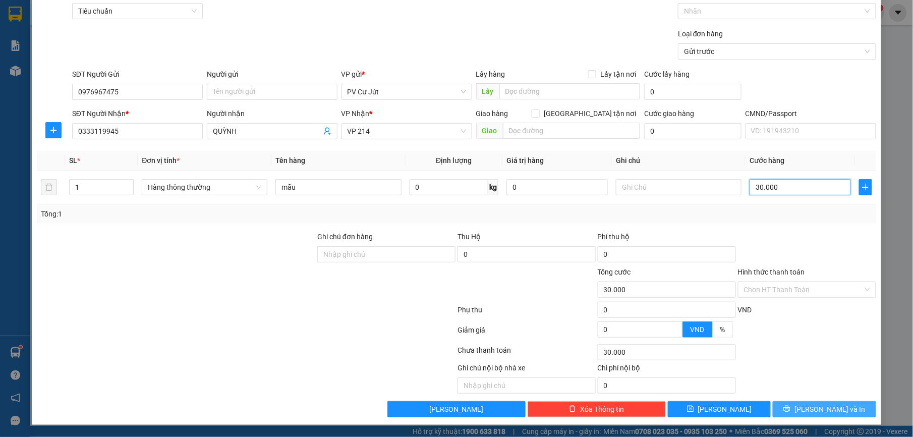
type input "30.000"
click at [813, 404] on span "[PERSON_NAME] và In" at bounding box center [829, 409] width 71 height 11
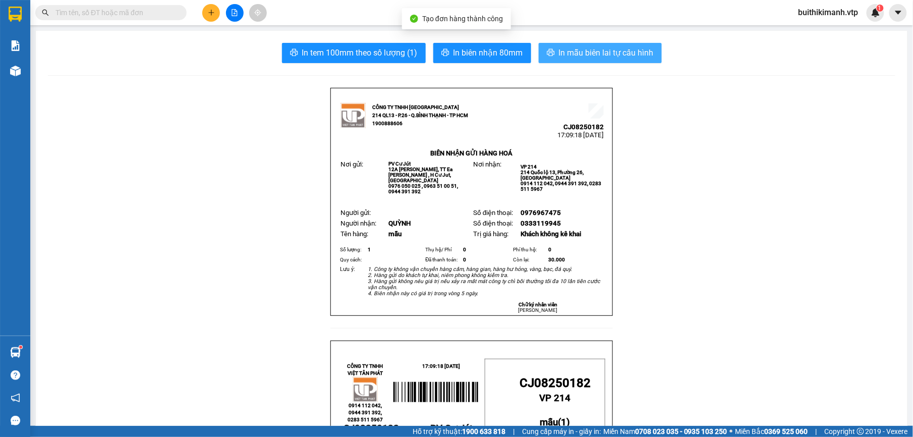
click at [631, 57] on span "In mẫu biên lai tự cấu hình" at bounding box center [606, 52] width 95 height 13
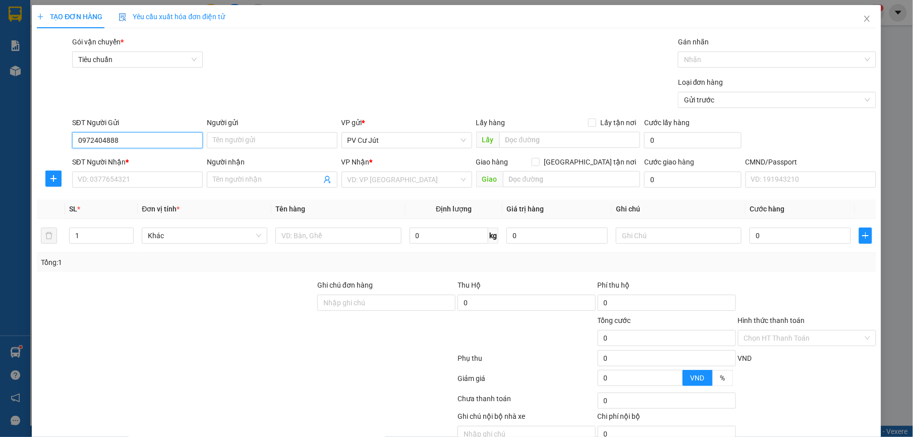
type input "0972404888"
click at [152, 199] on div "Transit Pickup Surcharge Ids Transit Deliver Surcharge Ids Transit Deliver Surc…" at bounding box center [456, 250] width 839 height 429
click at [162, 182] on input "SĐT Người Nhận *" at bounding box center [137, 180] width 131 height 16
type input "0938685283"
click at [261, 178] on input "Người nhận" at bounding box center [267, 179] width 108 height 11
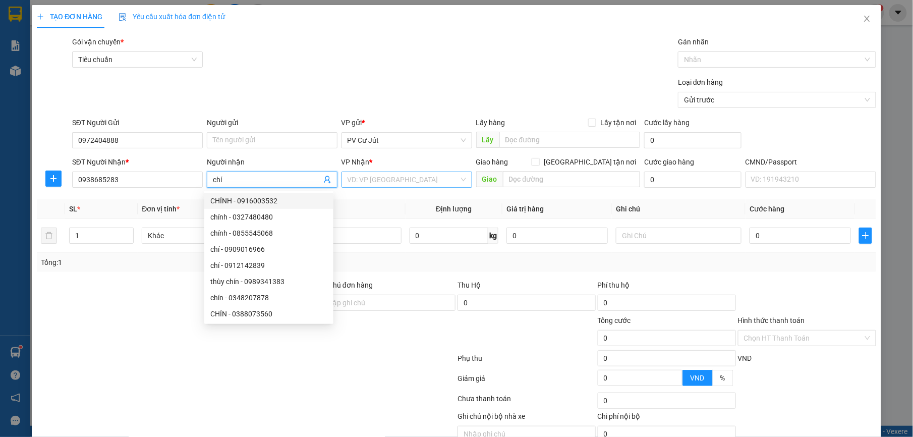
type input "chí"
click at [356, 179] on input "search" at bounding box center [403, 179] width 111 height 15
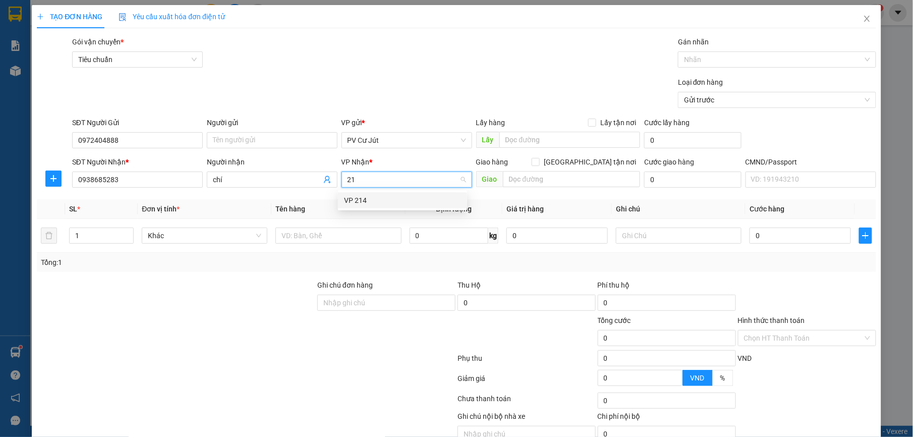
type input "214"
click at [414, 196] on div "VP 214" at bounding box center [402, 200] width 117 height 11
click at [330, 238] on input "text" at bounding box center [338, 235] width 126 height 16
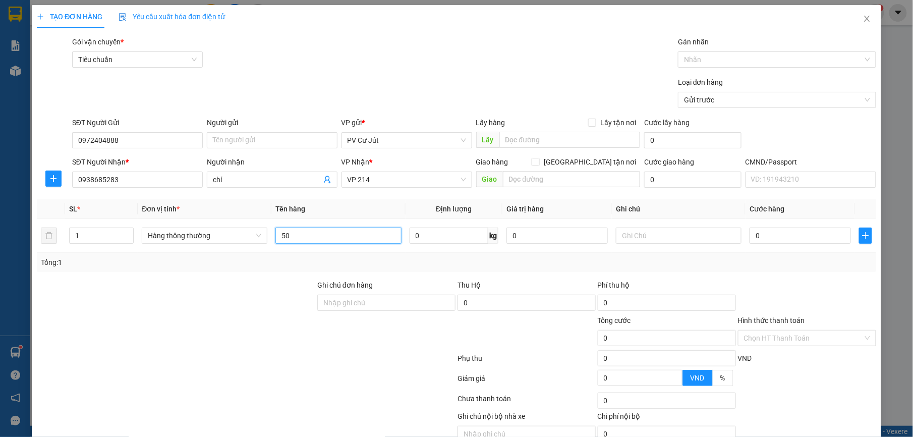
type input "5"
type input "pk"
click at [788, 235] on input "0" at bounding box center [800, 235] width 101 height 16
type input "5"
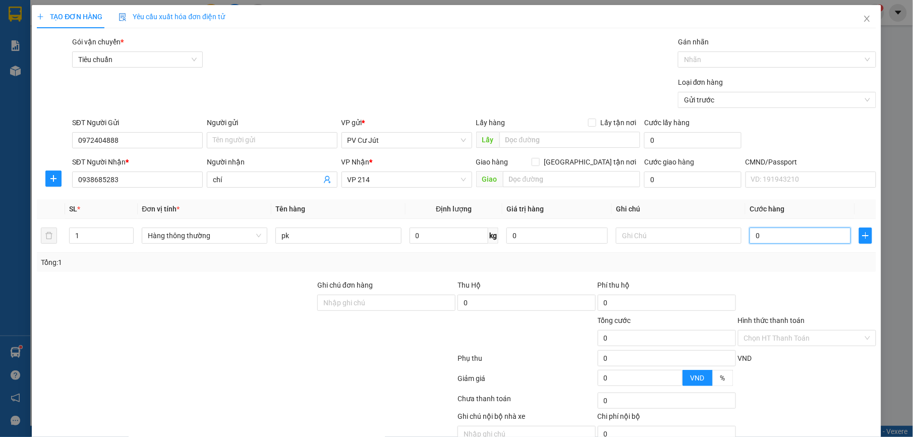
type input "5"
type input "50"
type input "500"
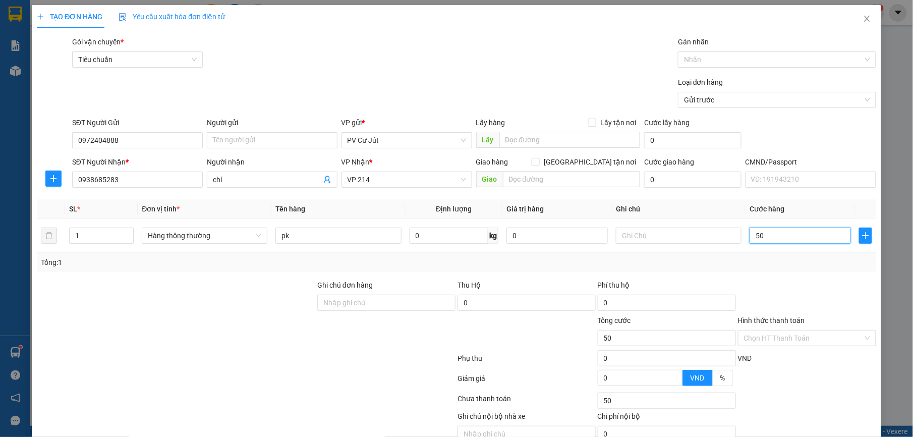
type input "500"
type input "5.000"
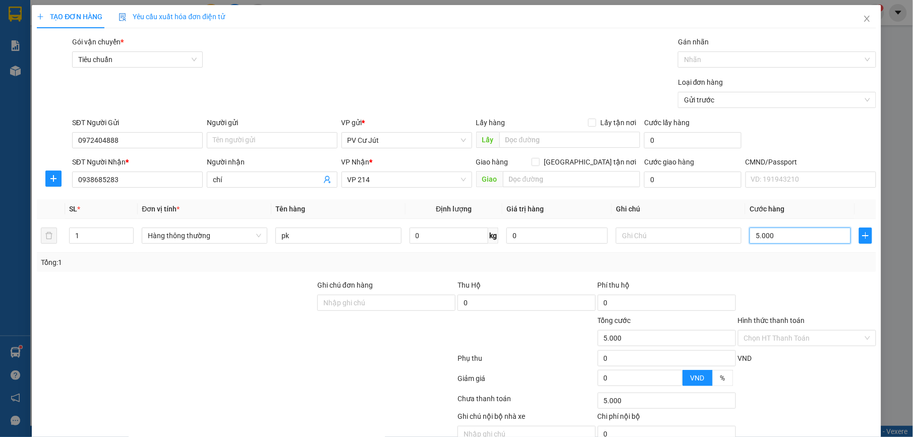
type input "50.000"
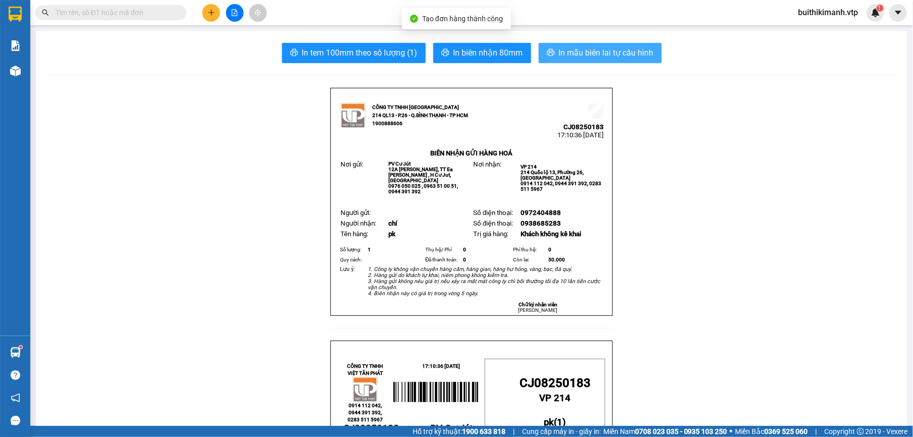
click at [574, 56] on span "In mẫu biên lai tự cấu hình" at bounding box center [606, 52] width 95 height 13
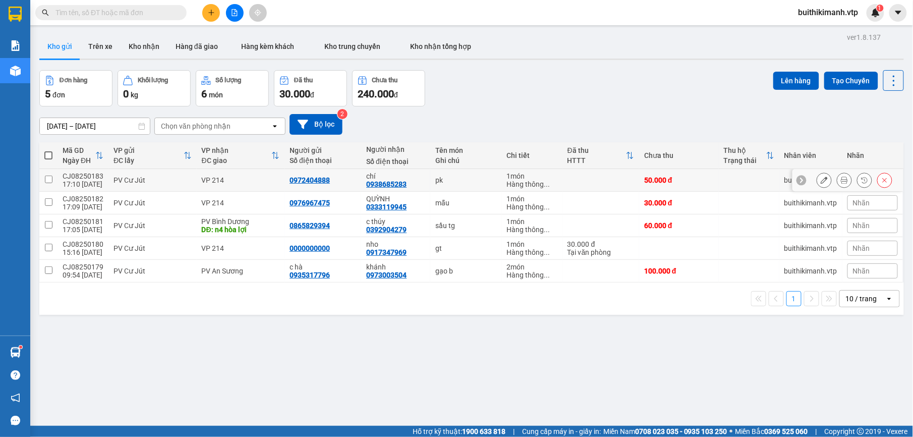
drag, startPoint x: 325, startPoint y: 177, endPoint x: 284, endPoint y: 182, distance: 41.2
click at [290, 182] on div "0972404888" at bounding box center [323, 180] width 67 height 8
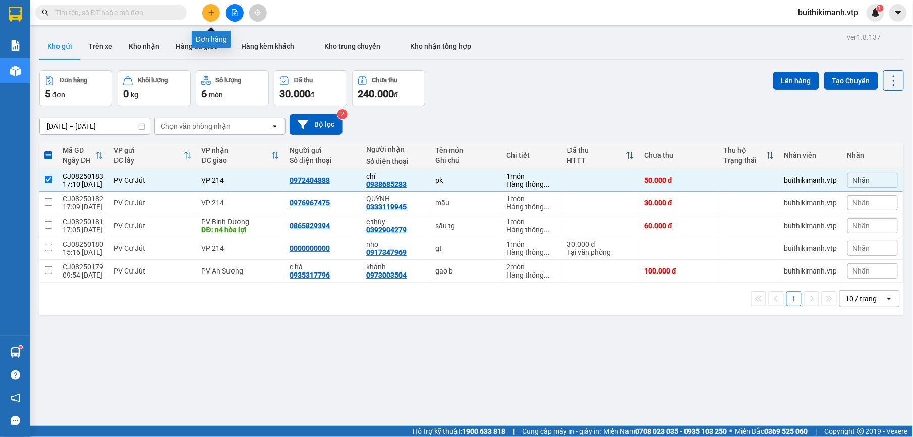
click at [206, 15] on button at bounding box center [211, 13] width 18 height 18
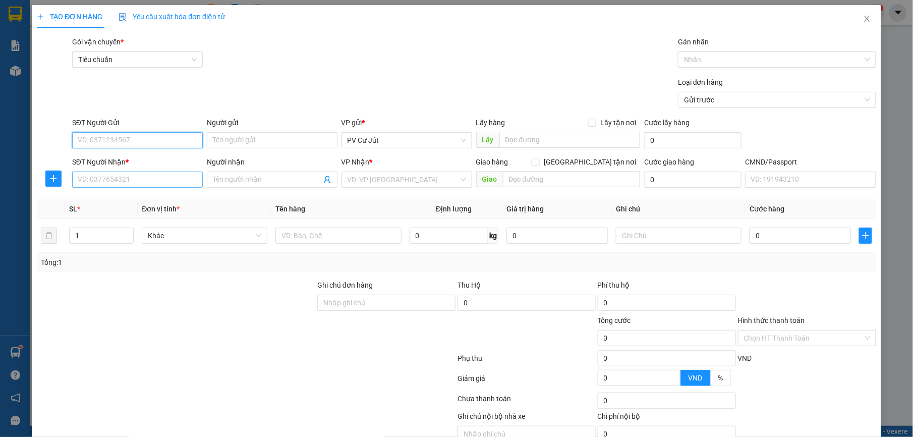
paste input "0972404888"
type input "0972404888"
click at [161, 182] on input "SĐT Người Nhận *" at bounding box center [137, 180] width 131 height 16
type input "0764395608"
click at [265, 175] on input "Người nhận" at bounding box center [267, 179] width 108 height 11
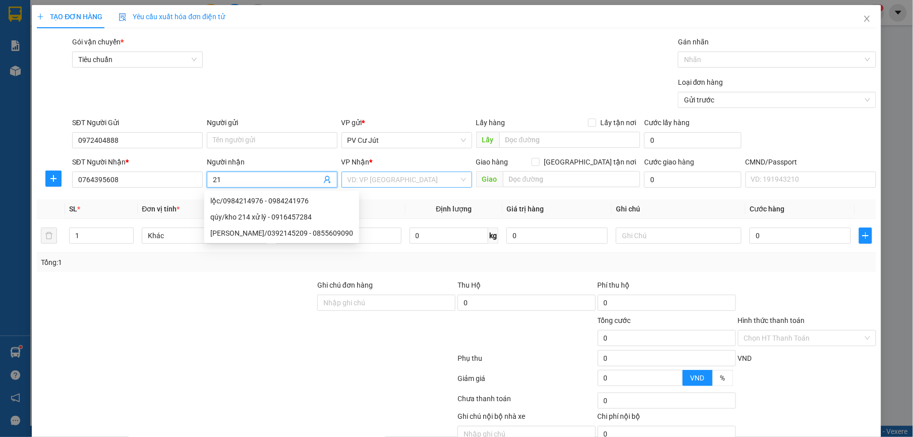
type input "2"
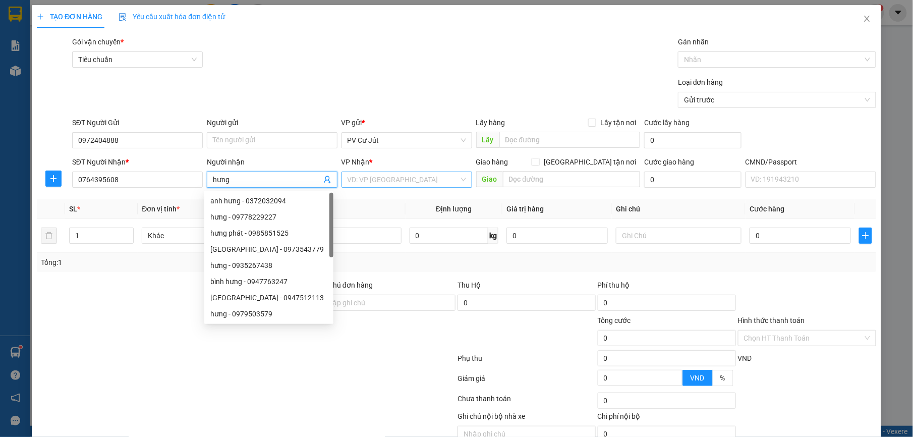
type input "hưng"
click at [370, 182] on input "search" at bounding box center [403, 179] width 111 height 15
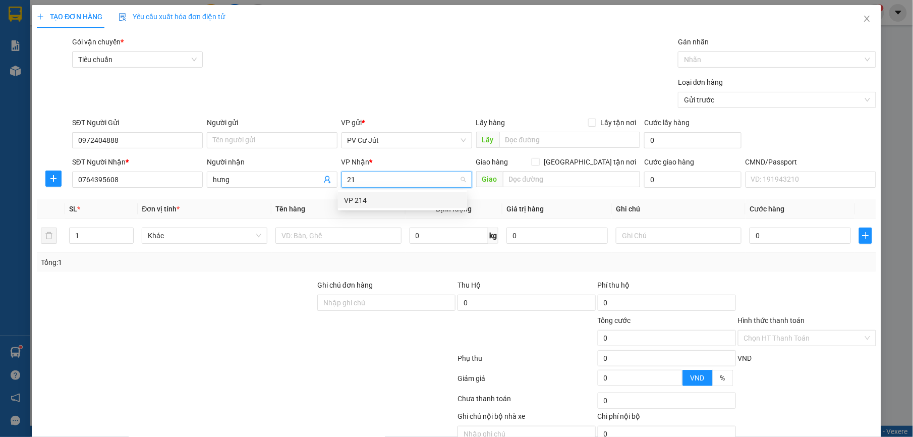
type input "214"
click at [430, 204] on div "VP 214" at bounding box center [402, 200] width 117 height 11
click at [339, 239] on input "text" at bounding box center [338, 235] width 126 height 16
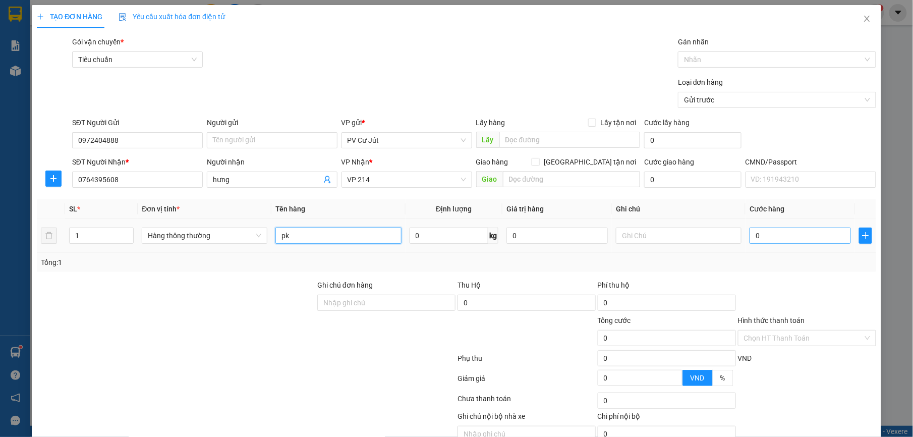
type input "pk"
click at [759, 239] on input "0" at bounding box center [800, 235] width 101 height 16
type input "5"
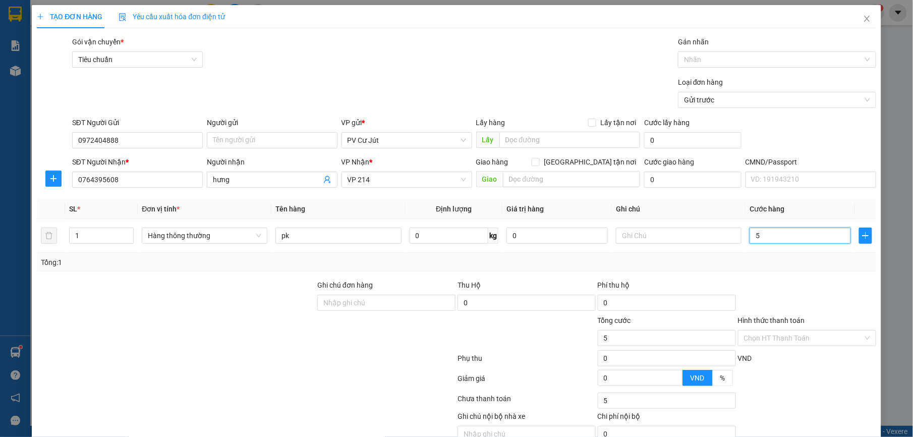
type input "50"
type input "500"
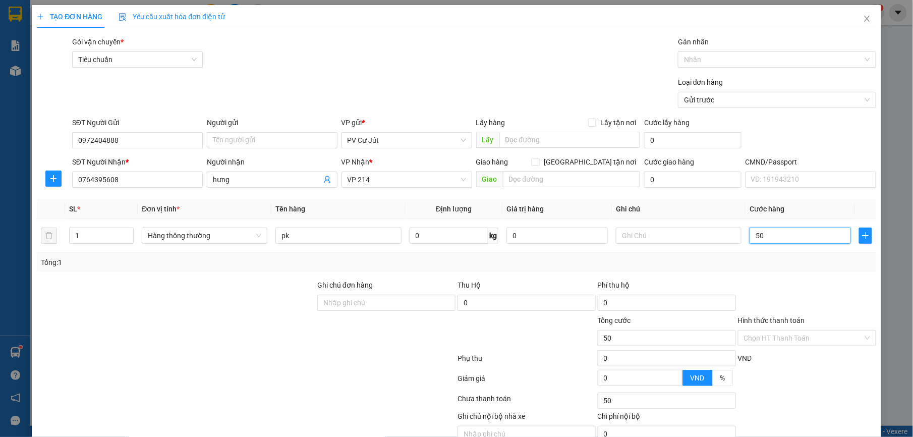
type input "500"
type input "5.000"
type input "50.000"
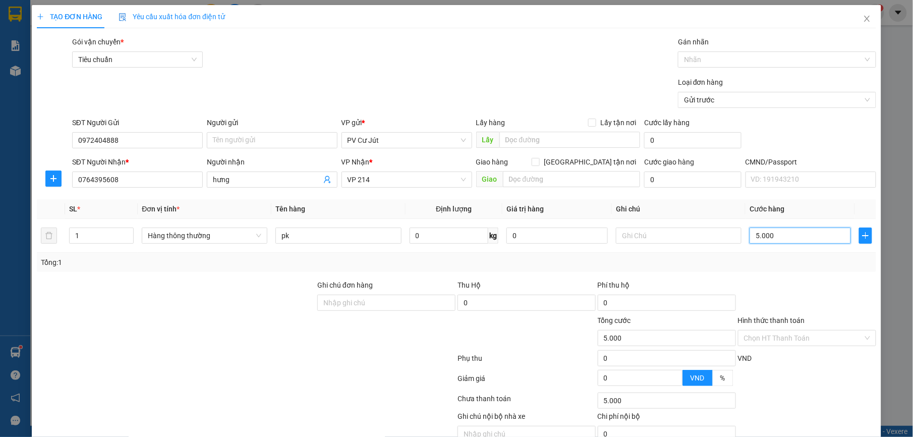
type input "50.000"
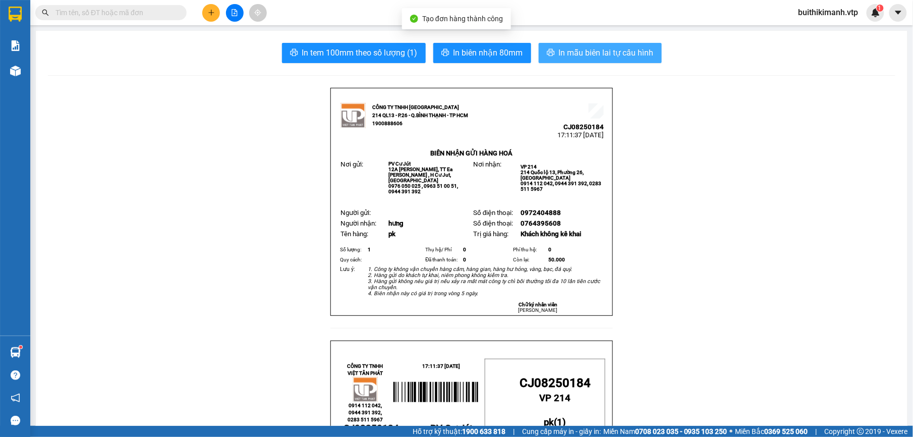
click at [604, 55] on span "In mẫu biên lai tự cấu hình" at bounding box center [606, 52] width 95 height 13
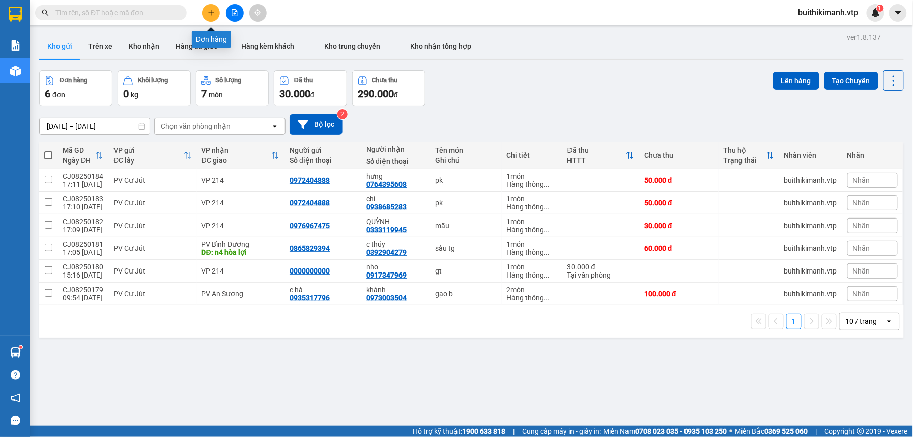
click at [210, 11] on icon "plus" at bounding box center [211, 12] width 7 height 7
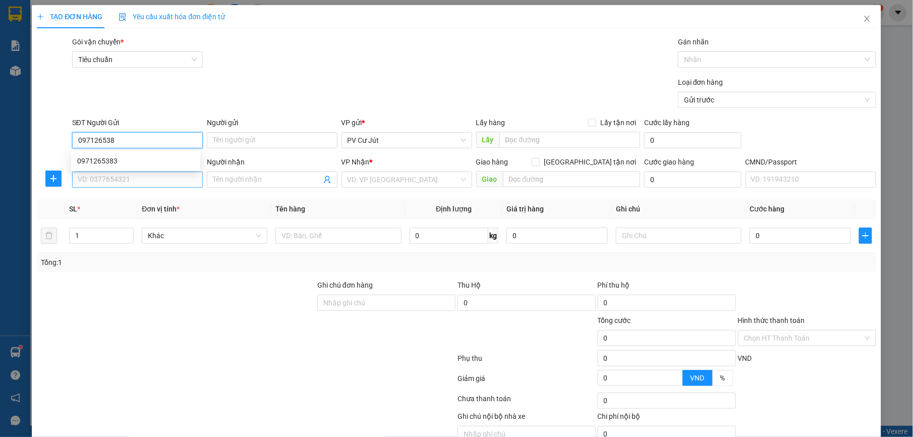
type input "0971265383"
click at [105, 156] on div "0971265383" at bounding box center [135, 160] width 117 height 11
type input "0933096879"
type input "cô nga"
checkbox input "true"
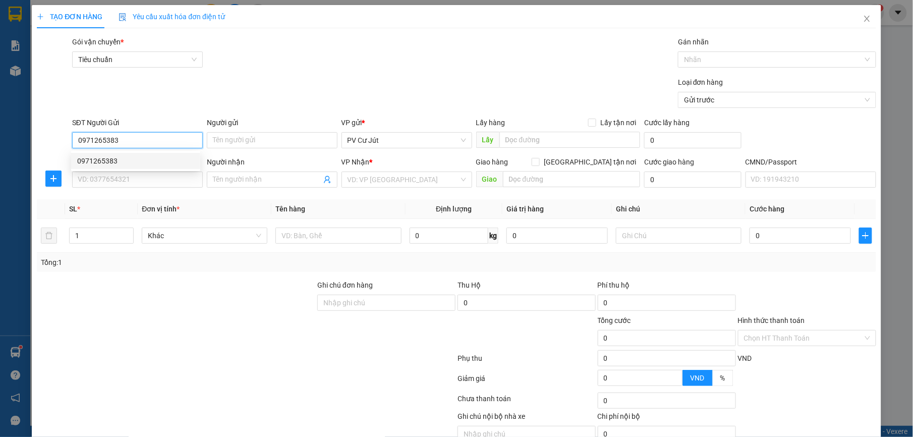
type input "GTN 1/27 HOÀNG DIỆU P13. Q4 HCM"
type input "110.000"
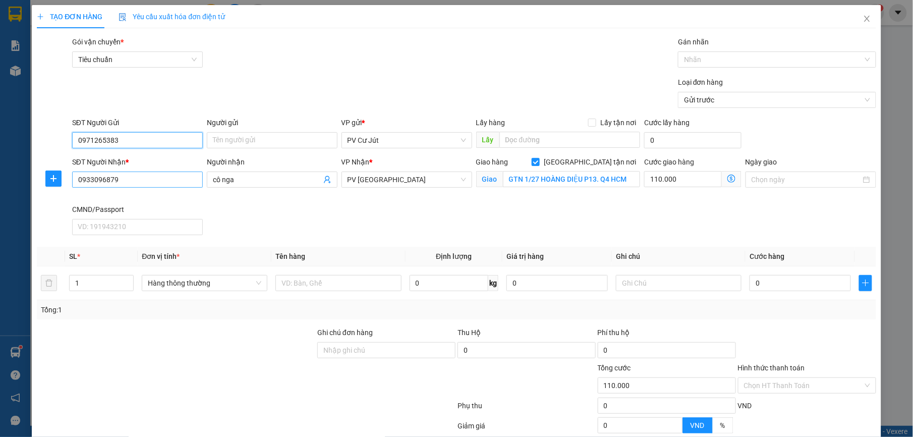
type input "0971265383"
click at [149, 185] on input "0933096879" at bounding box center [137, 180] width 131 height 16
type input "0"
type input "0978835168"
click at [248, 184] on input "cô nga" at bounding box center [267, 179] width 108 height 11
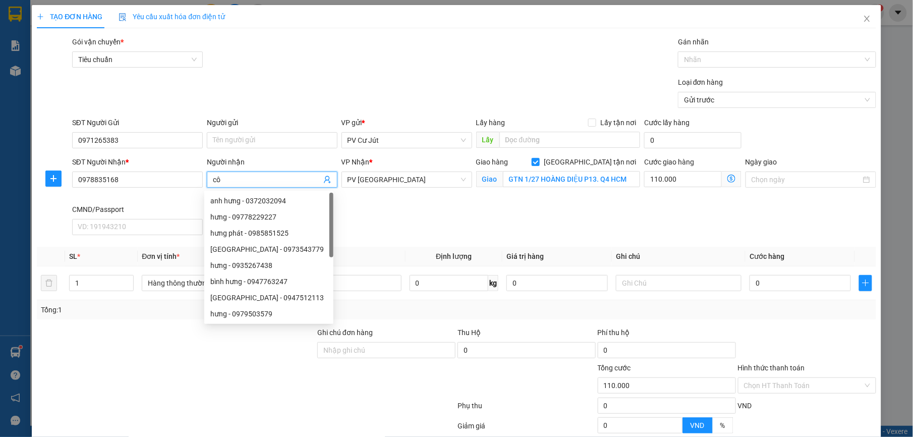
type input "c"
type input "vương"
click at [413, 186] on div "PV [GEOGRAPHIC_DATA]" at bounding box center [406, 180] width 131 height 16
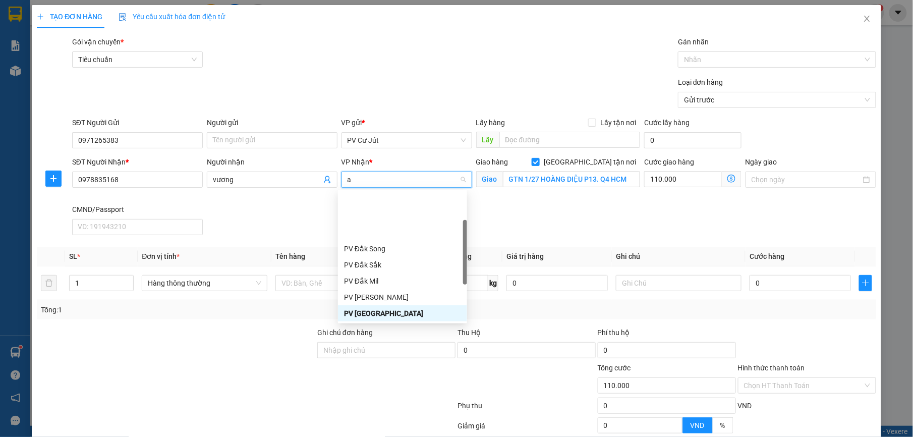
type input "an"
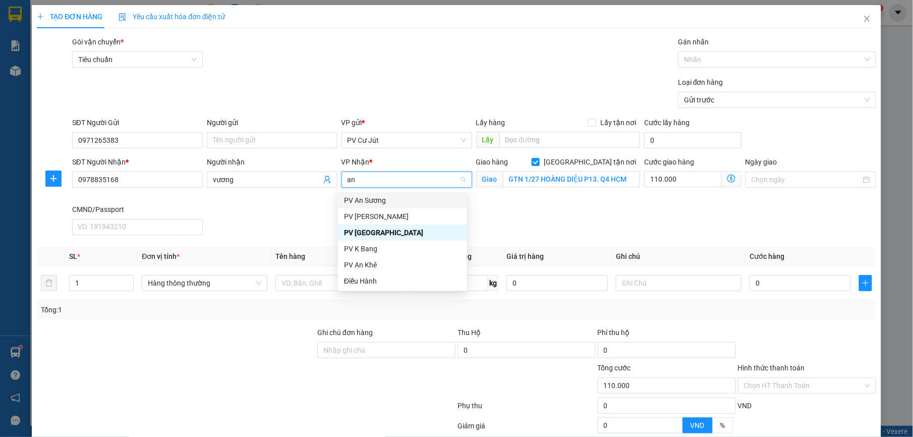
click at [445, 193] on div "PV An Sương" at bounding box center [402, 200] width 129 height 16
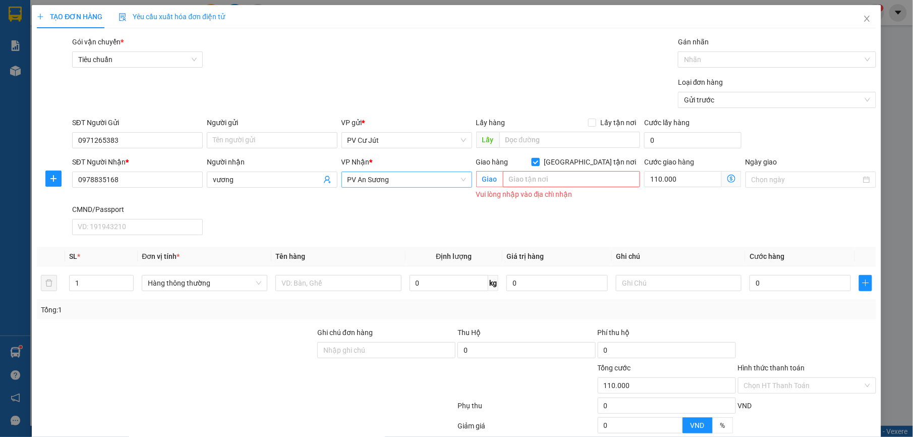
click at [539, 162] on input "[GEOGRAPHIC_DATA] tận nơi" at bounding box center [535, 161] width 7 height 7
checkbox input "false"
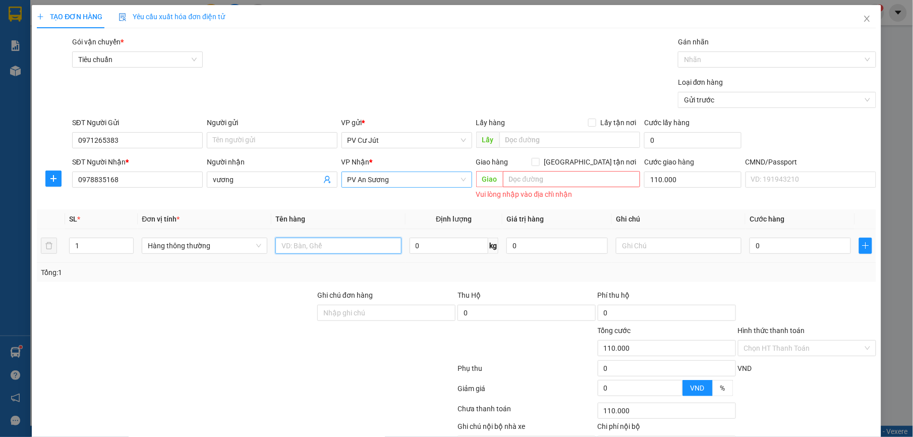
click at [319, 254] on input "text" at bounding box center [338, 246] width 126 height 16
type input "gạo"
click at [789, 248] on input "0" at bounding box center [800, 246] width 101 height 16
type input "6"
type input "110.006"
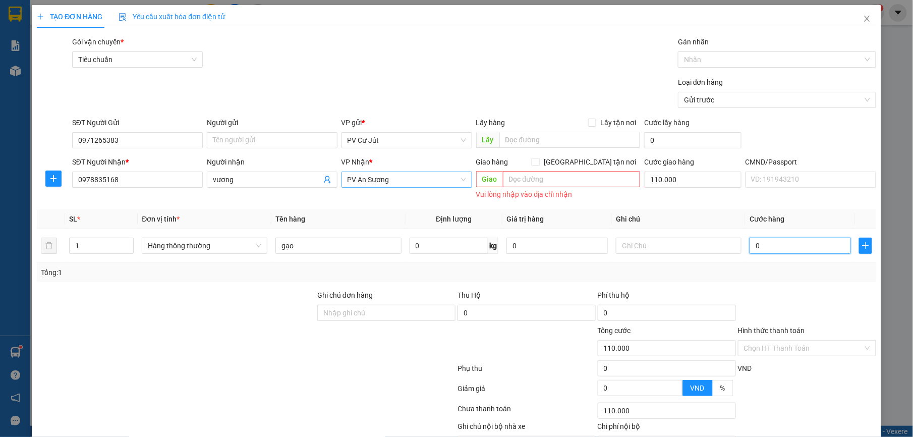
type input "110.006"
type input "60"
type input "110.060"
type input "600"
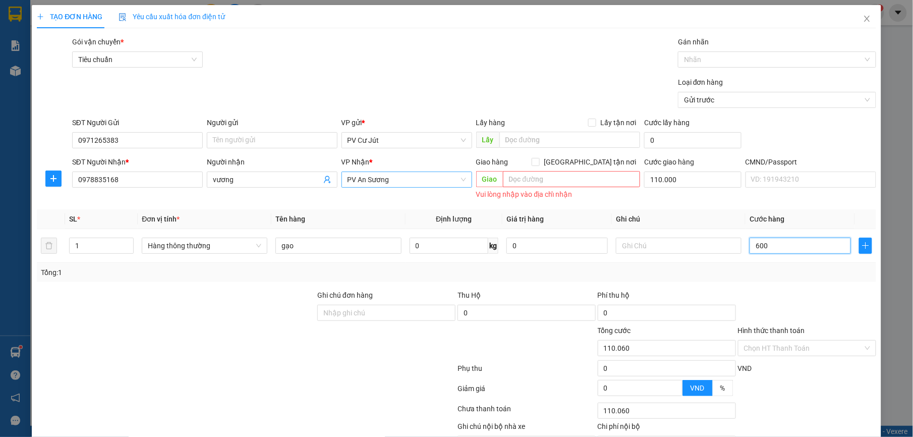
type input "110.600"
type input "6.000"
type input "116.000"
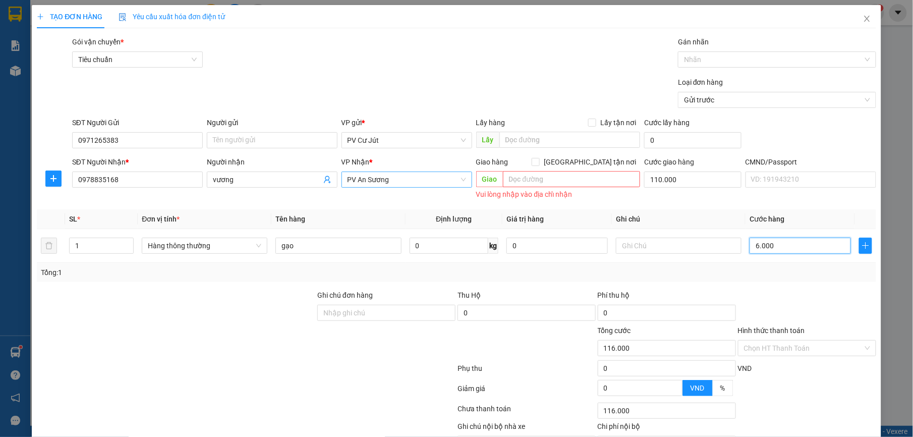
type input "60.000"
type input "170.000"
type input "60.000"
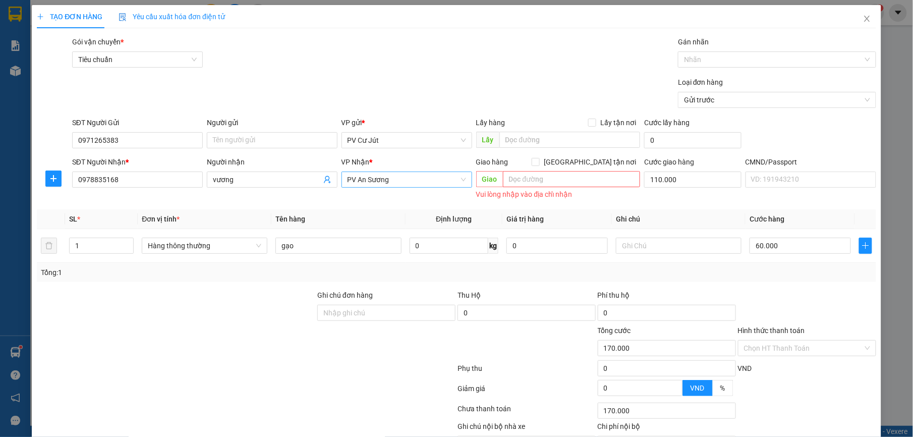
click at [530, 176] on input "text" at bounding box center [572, 179] width 138 height 16
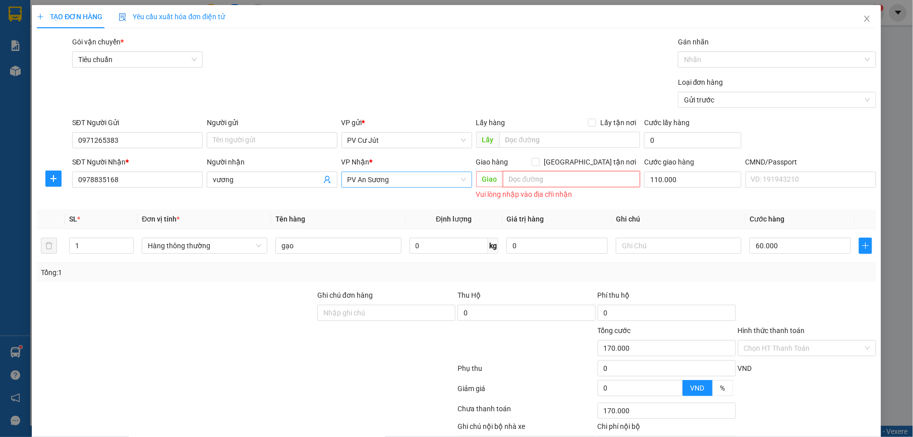
click at [455, 185] on span "PV An Sương" at bounding box center [407, 179] width 119 height 15
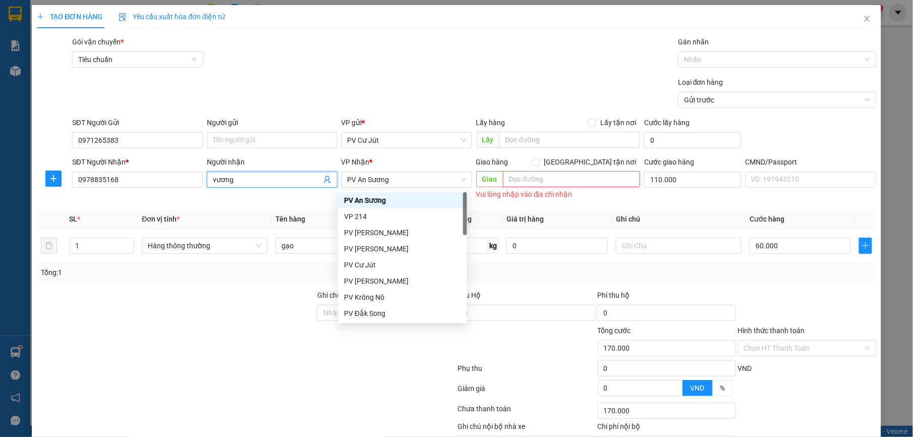
click at [311, 179] on input "vương" at bounding box center [267, 179] width 108 height 11
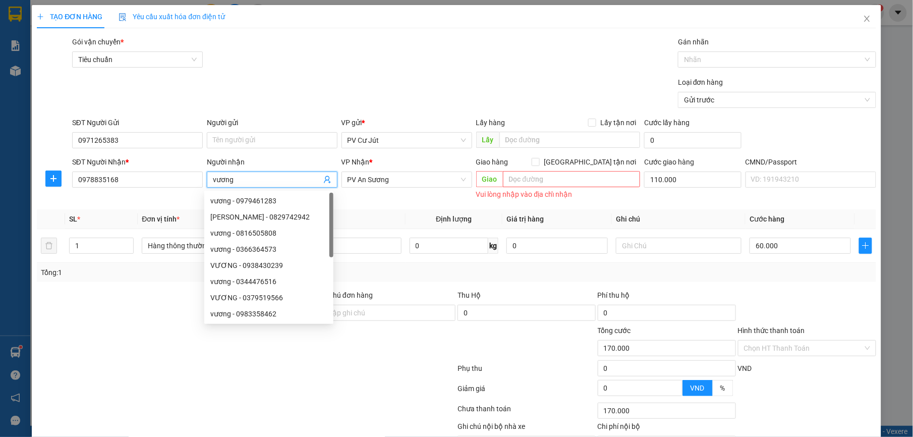
click at [235, 373] on div at bounding box center [246, 370] width 421 height 20
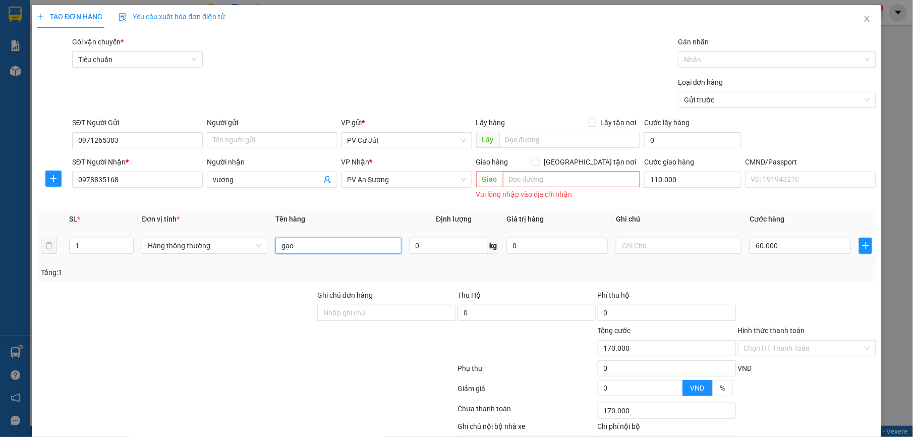
click at [362, 243] on input "gạo" at bounding box center [338, 246] width 126 height 16
type input "gạo b"
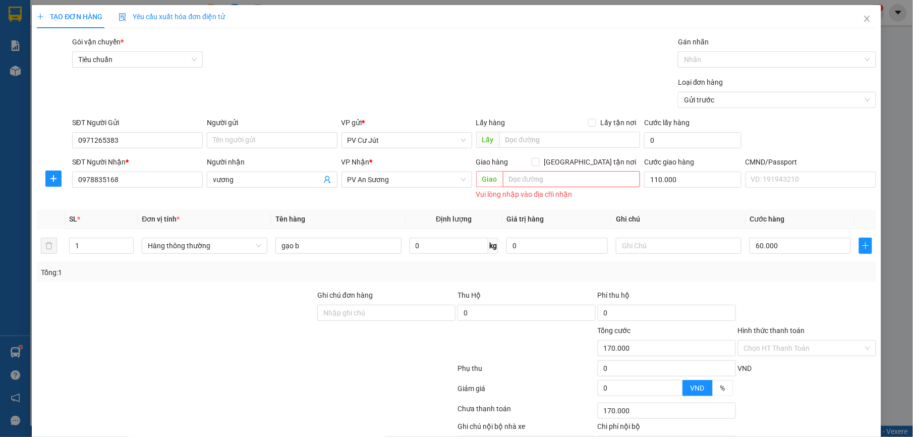
click at [801, 400] on div "Transit Pickup Surcharge Ids Transit Deliver Surcharge Ids Transit Deliver Surc…" at bounding box center [456, 255] width 839 height 439
drag, startPoint x: 801, startPoint y: 397, endPoint x: 762, endPoint y: 380, distance: 42.9
click at [798, 392] on div "Transit Pickup Surcharge Ids Transit Deliver Surcharge Ids Transit Deliver Surc…" at bounding box center [456, 255] width 839 height 439
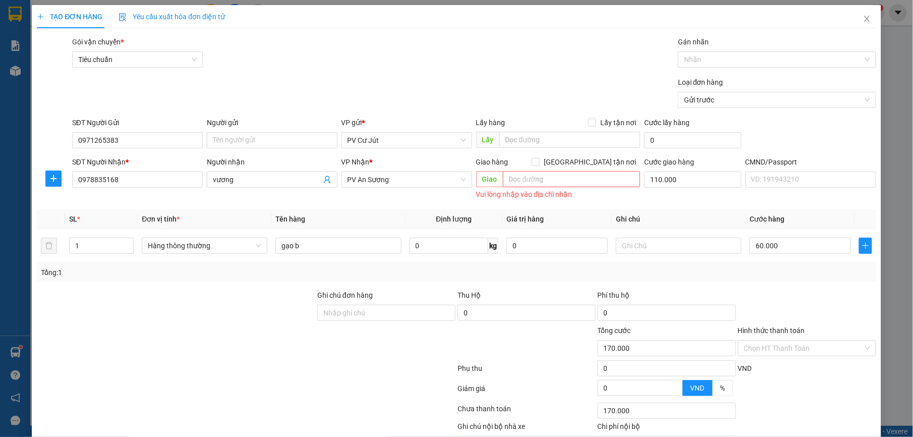
click at [584, 176] on input "text" at bounding box center [572, 179] width 138 height 16
click at [434, 186] on span "PV An Sương" at bounding box center [407, 179] width 119 height 15
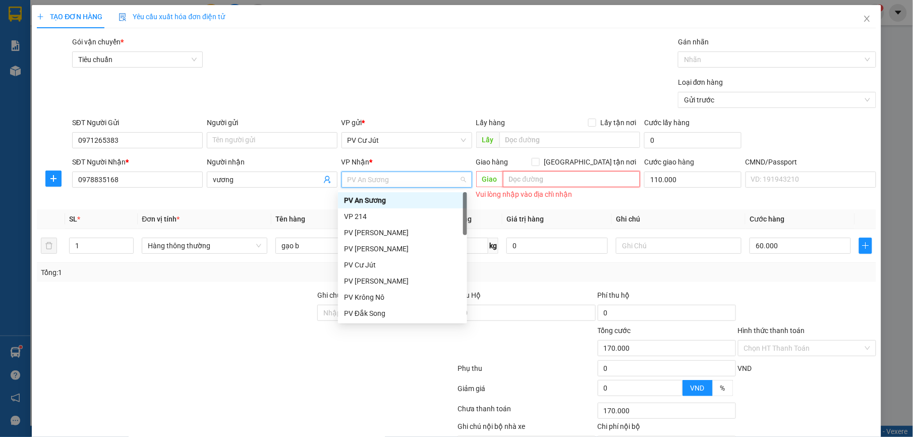
click at [603, 184] on input "text" at bounding box center [572, 179] width 138 height 16
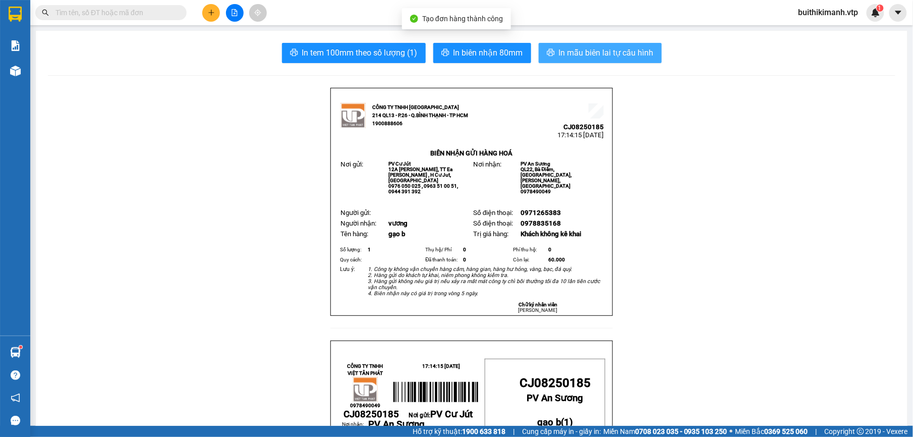
click at [640, 51] on span "In mẫu biên lai tự cấu hình" at bounding box center [606, 52] width 95 height 13
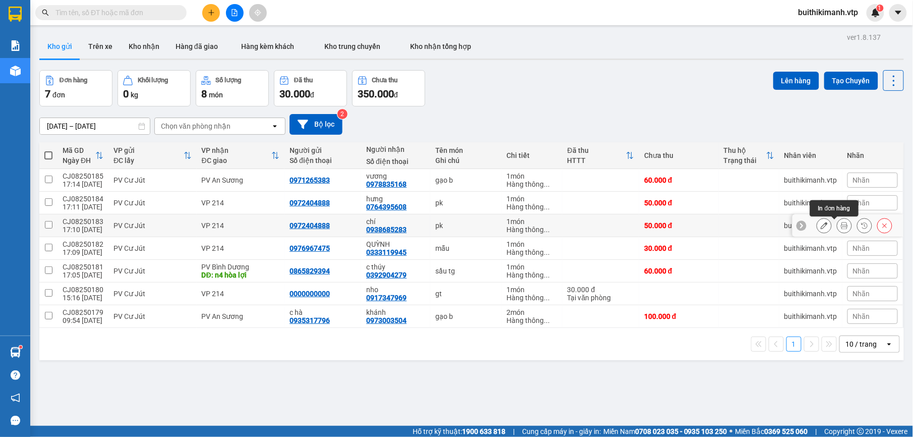
click at [839, 227] on button at bounding box center [844, 226] width 14 height 18
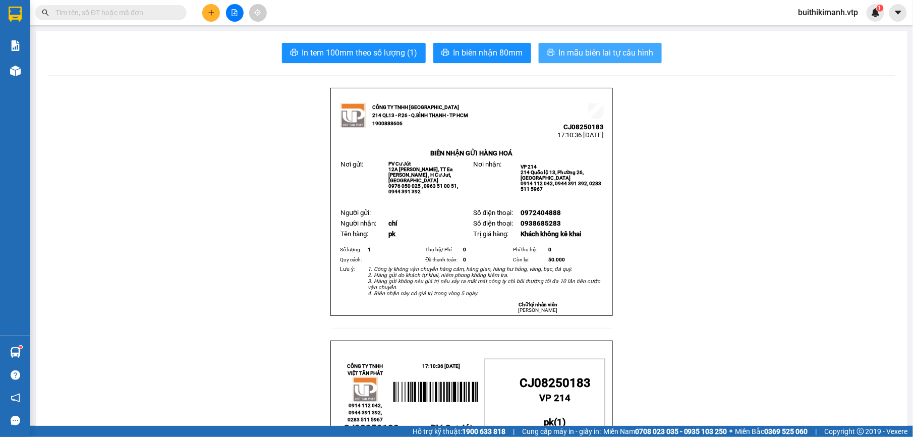
click at [594, 48] on span "In mẫu biên lai tự cấu hình" at bounding box center [606, 52] width 95 height 13
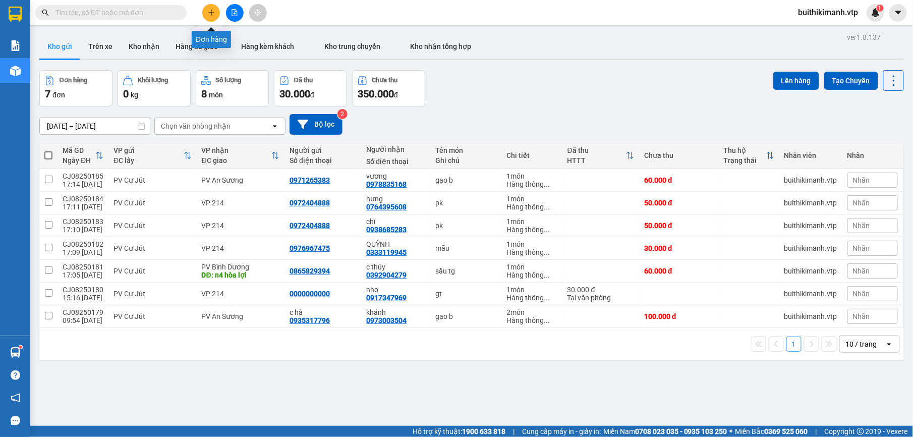
click at [211, 13] on icon "plus" at bounding box center [211, 13] width 1 height 6
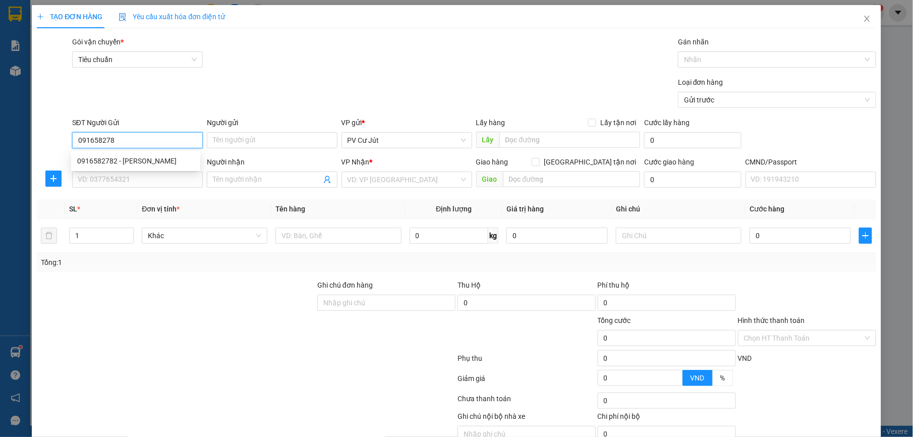
type input "0916582782"
click at [174, 162] on div "0916582782 - [PERSON_NAME]" at bounding box center [135, 160] width 117 height 11
type input "[PERSON_NAME]"
type input "0862201081"
type input "LAB HOA SỨ"
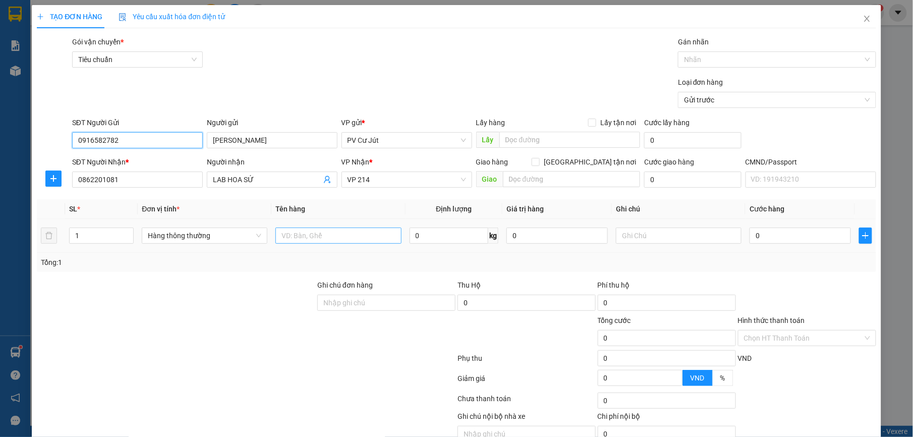
type input "0916582782"
click at [362, 242] on input "text" at bounding box center [338, 235] width 126 height 16
type input "mẫu"
click at [792, 240] on input "0" at bounding box center [800, 235] width 101 height 16
type input "3"
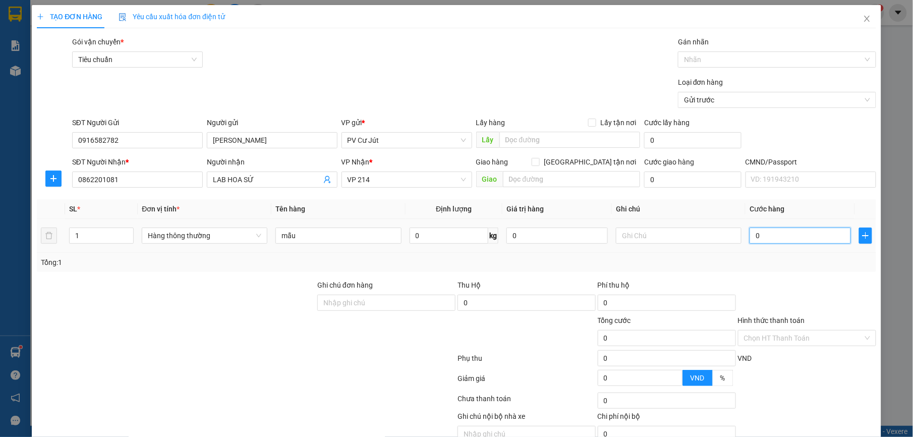
type input "3"
type input "30"
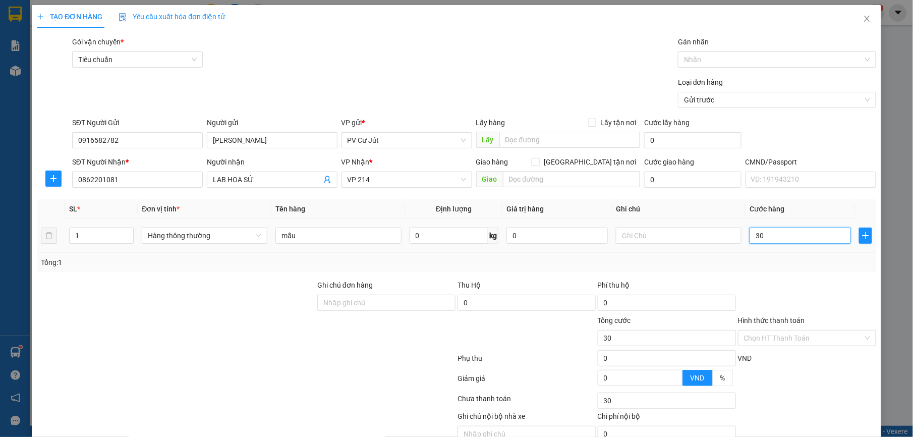
type input "300"
type input "3.000"
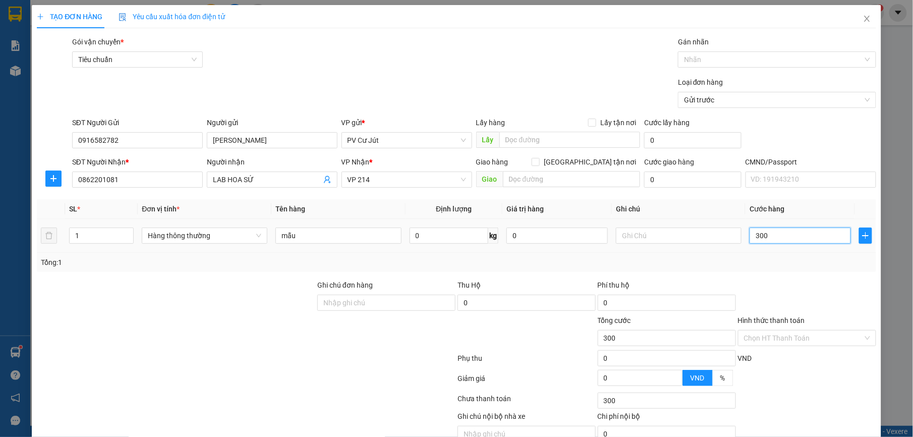
type input "3.000"
type input "30.000"
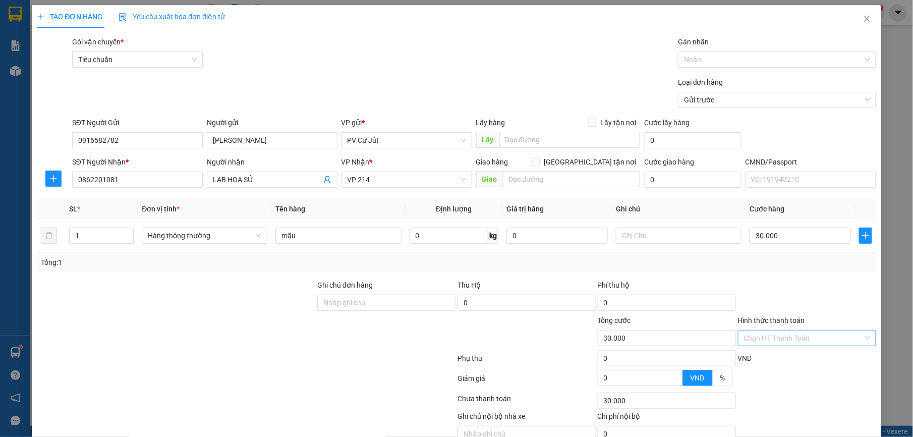
click at [785, 333] on input "Hình thức thanh toán" at bounding box center [803, 337] width 119 height 15
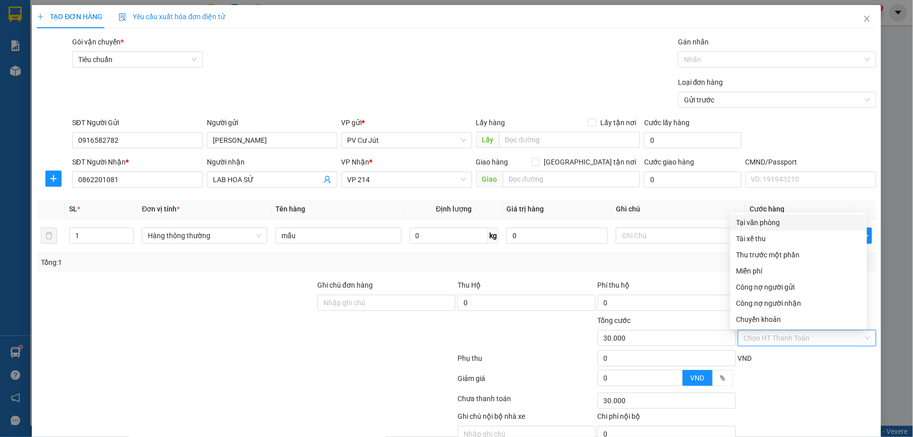
click at [807, 221] on div "Tại văn phòng" at bounding box center [798, 222] width 125 height 11
type input "0"
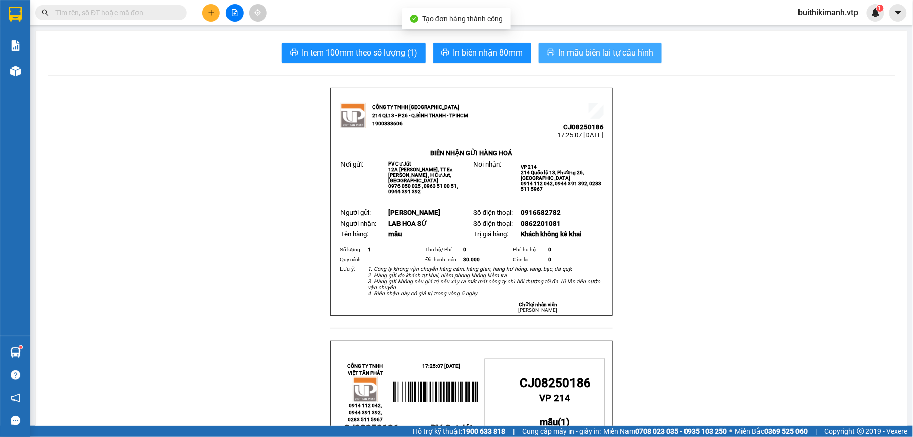
click at [586, 45] on button "In mẫu biên lai tự cấu hình" at bounding box center [600, 53] width 123 height 20
click at [644, 47] on span "In mẫu biên lai tự cấu hình" at bounding box center [606, 52] width 95 height 13
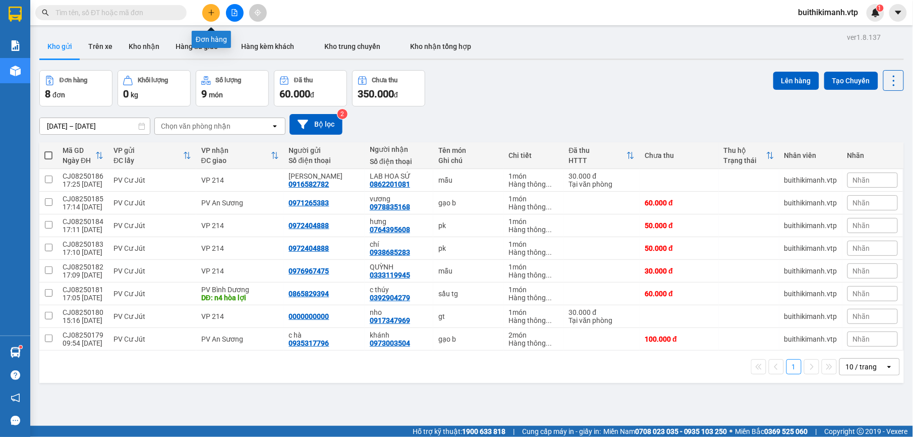
click at [206, 9] on button at bounding box center [211, 13] width 18 height 18
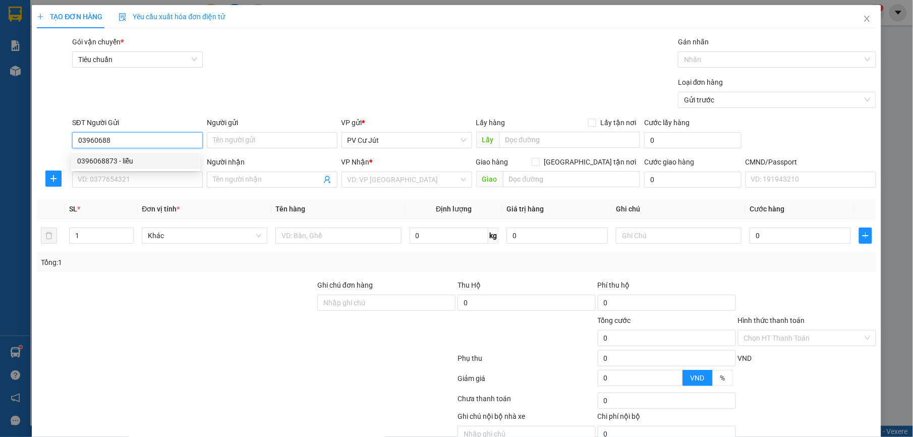
click at [98, 156] on div "0396068873 - liễu" at bounding box center [135, 160] width 117 height 11
type input "0396068873"
type input "liễu"
type input "0359507724"
type input "hiền"
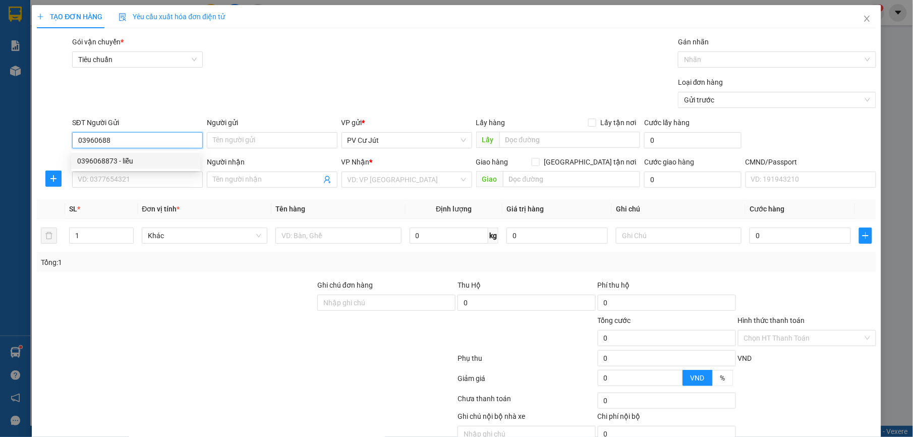
type input "gtn 109 /4 [PERSON_NAME] P tăng nhơn phú p quận 9"
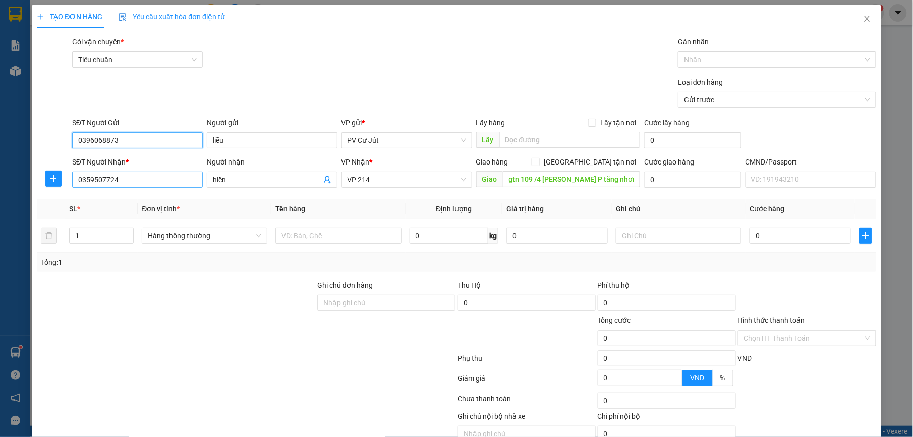
type input "0396068873"
click at [161, 176] on input "0359507724" at bounding box center [137, 180] width 131 height 16
type input "0"
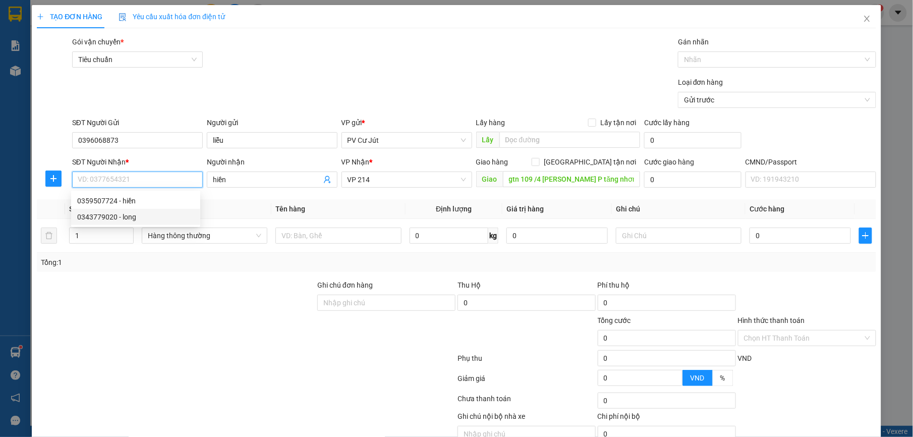
click at [132, 218] on div "0343779020 - long" at bounding box center [135, 216] width 117 height 11
type input "0343779020"
type input "long"
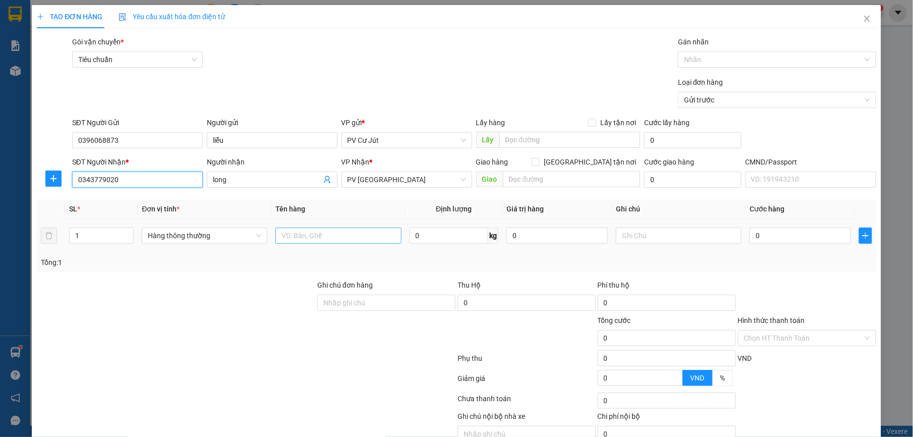
type input "0343779020"
click at [333, 235] on input "text" at bounding box center [338, 235] width 126 height 16
type input "d"
click at [787, 243] on input "0" at bounding box center [800, 235] width 101 height 16
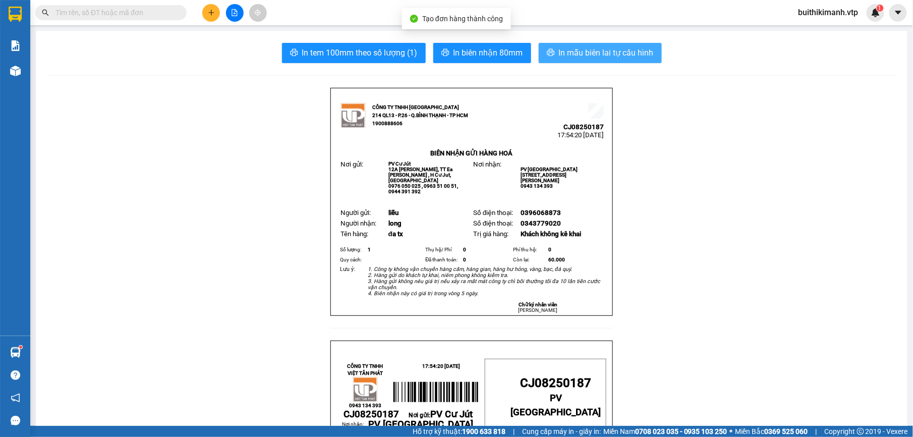
click at [634, 54] on span "In mẫu biên lai tự cấu hình" at bounding box center [606, 52] width 95 height 13
